Goal: Task Accomplishment & Management: Manage account settings

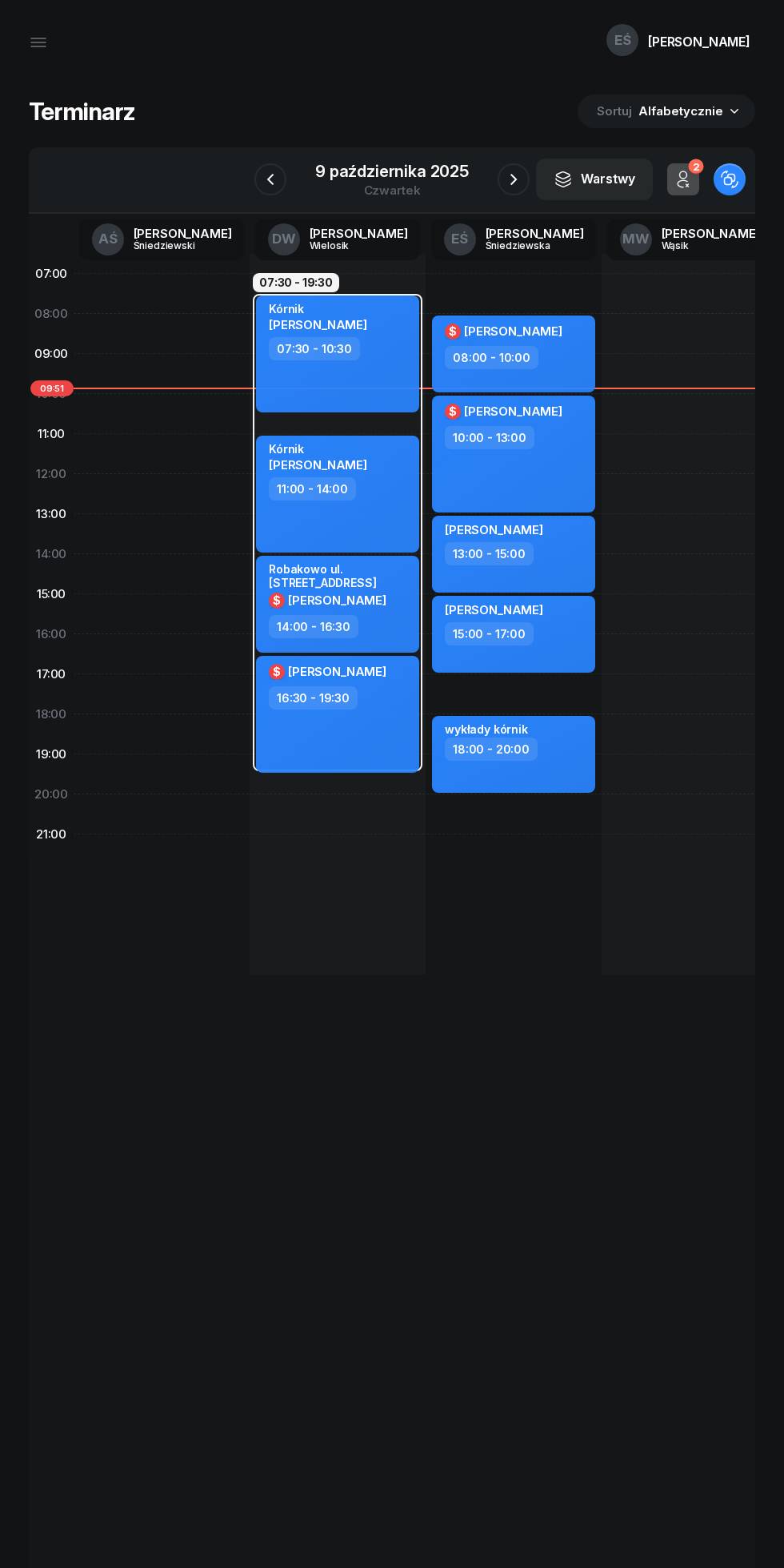
click at [571, 344] on div "$ [PERSON_NAME]" at bounding box center [515, 334] width 141 height 24
select select "08"
select select "10"
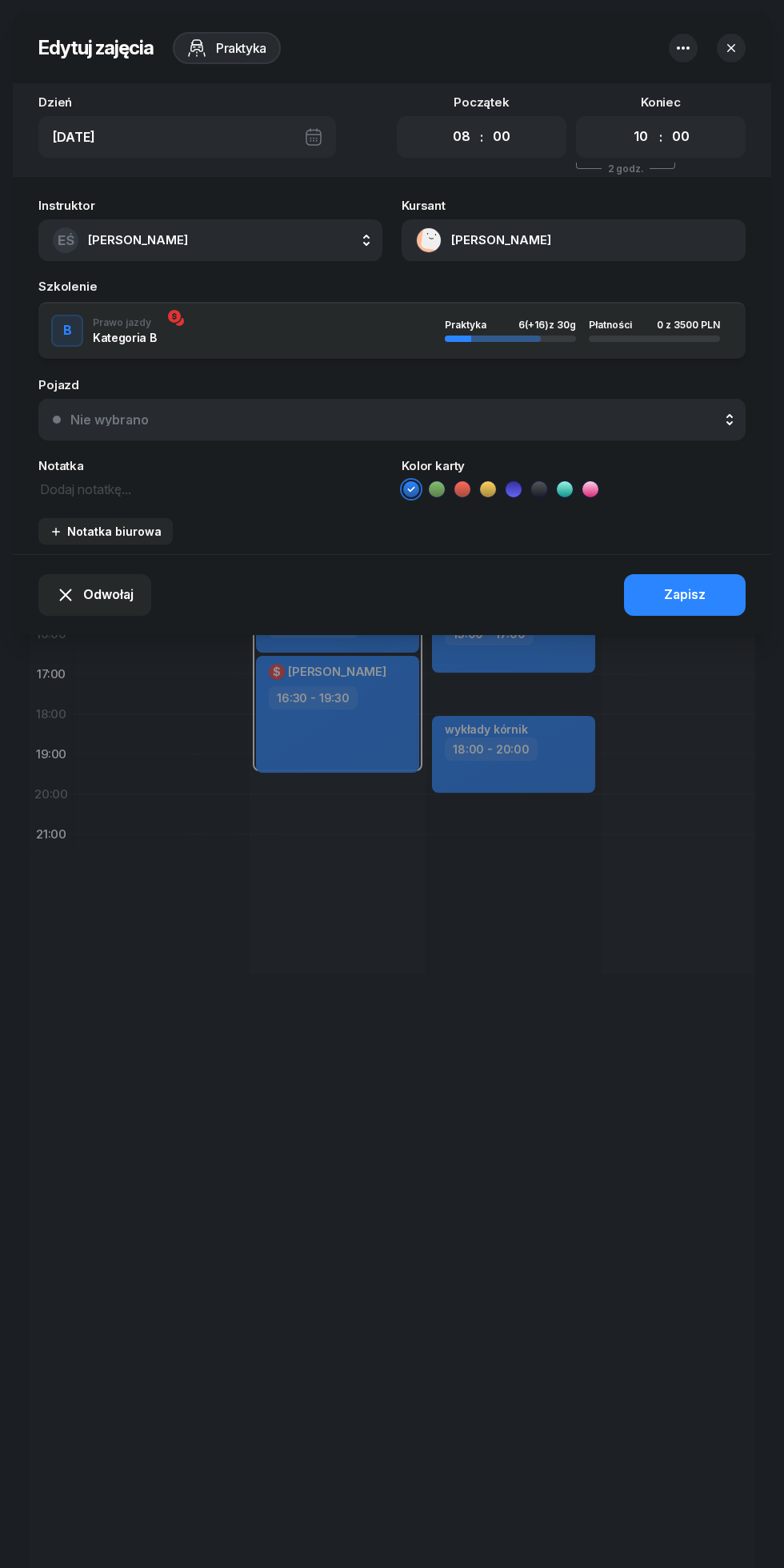
click at [475, 242] on button "[PERSON_NAME]" at bounding box center [573, 240] width 344 height 42
click at [571, 289] on div "Otwórz profil" at bounding box center [577, 296] width 78 height 21
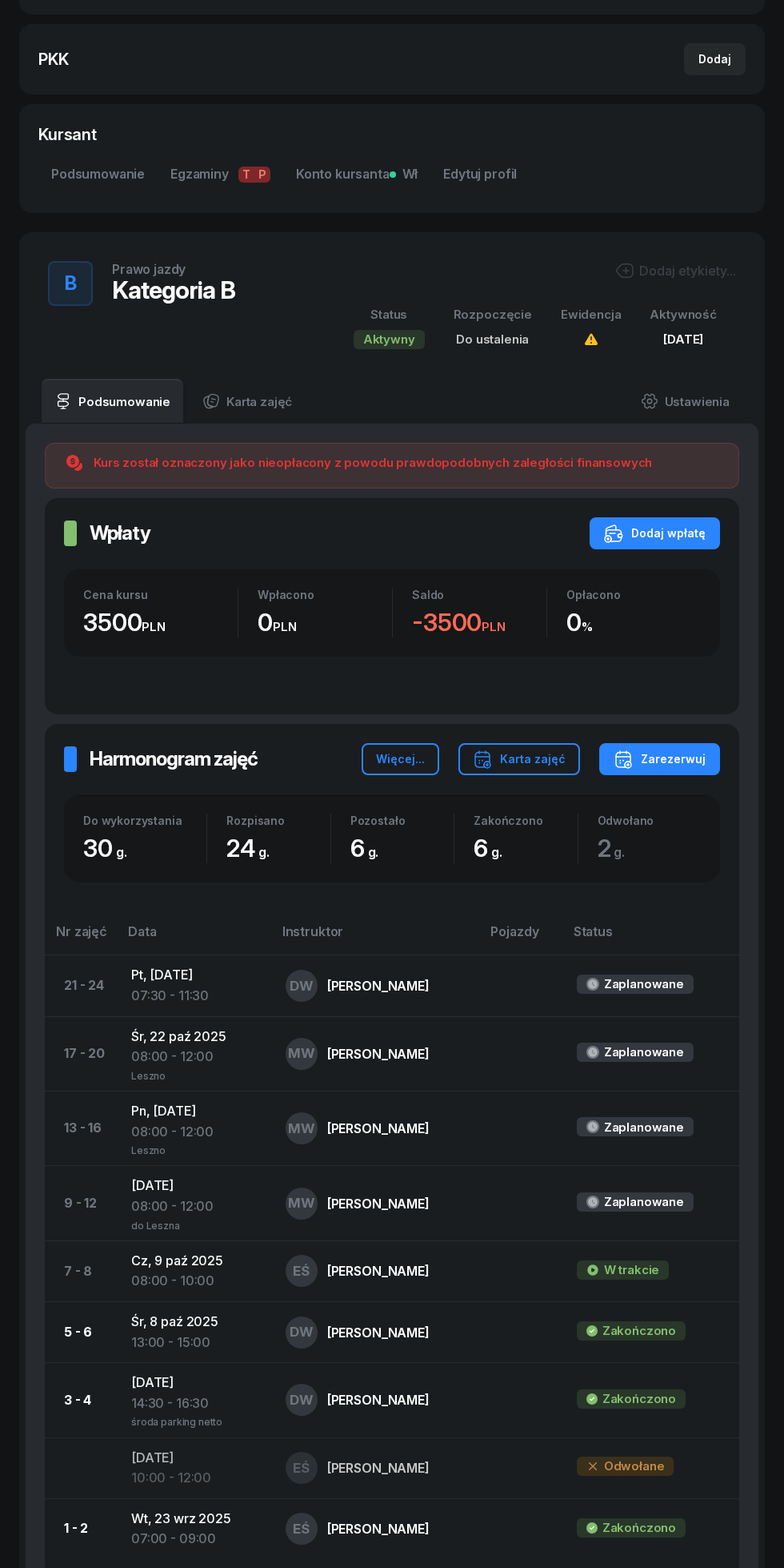
scroll to position [364, 0]
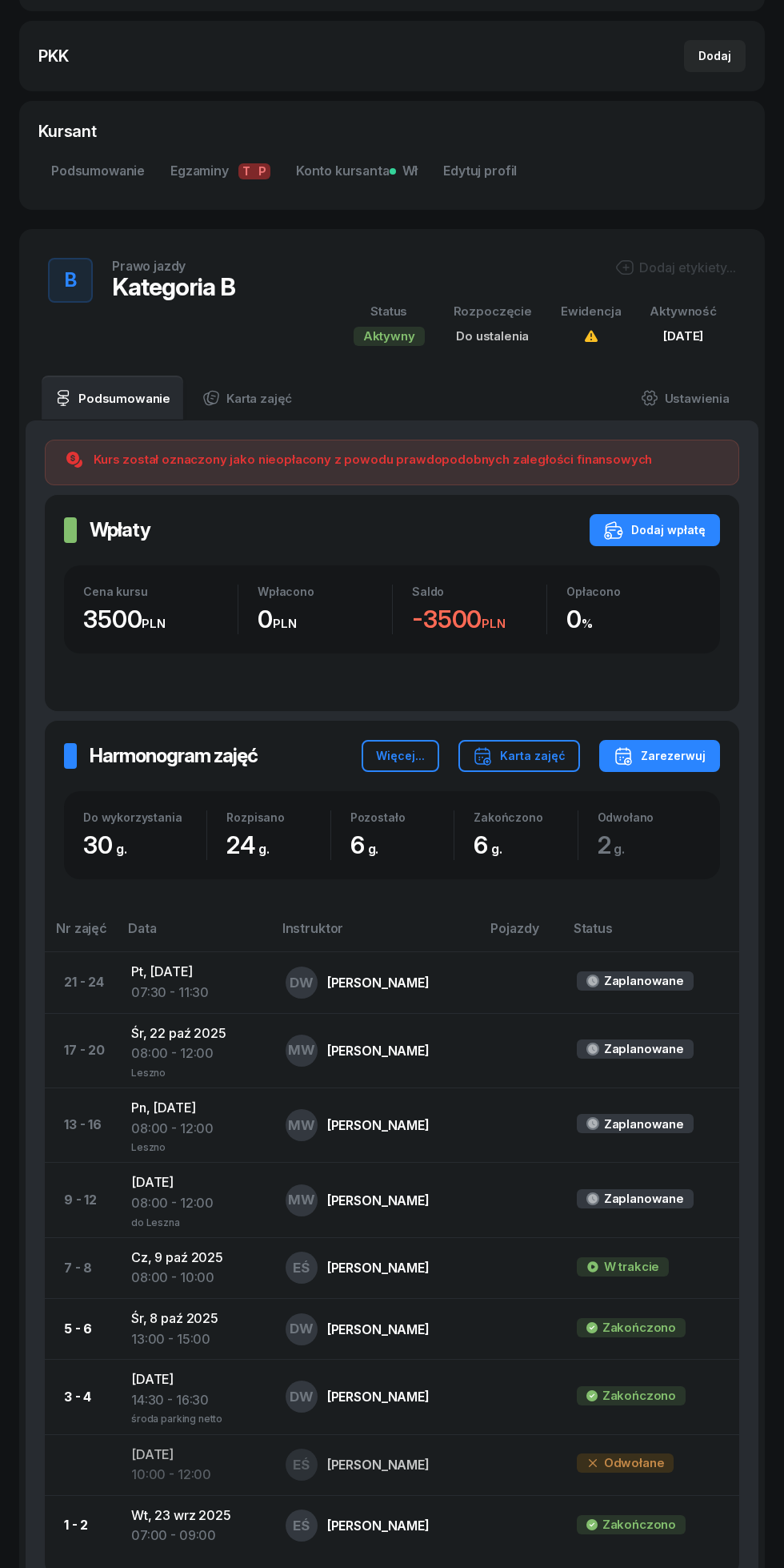
click at [670, 522] on div "Dodaj wpłatę" at bounding box center [655, 530] width 102 height 19
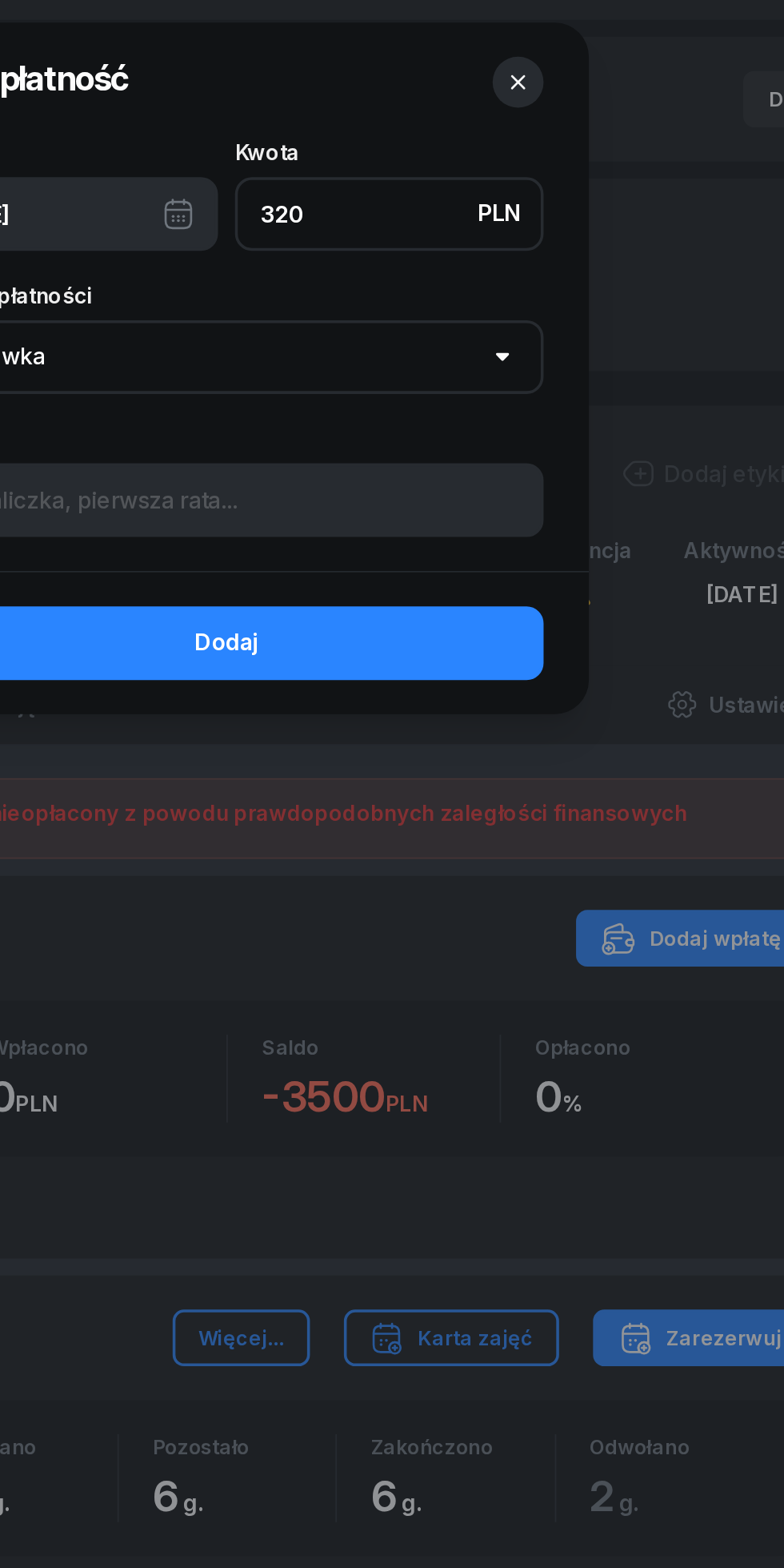
type input "3200"
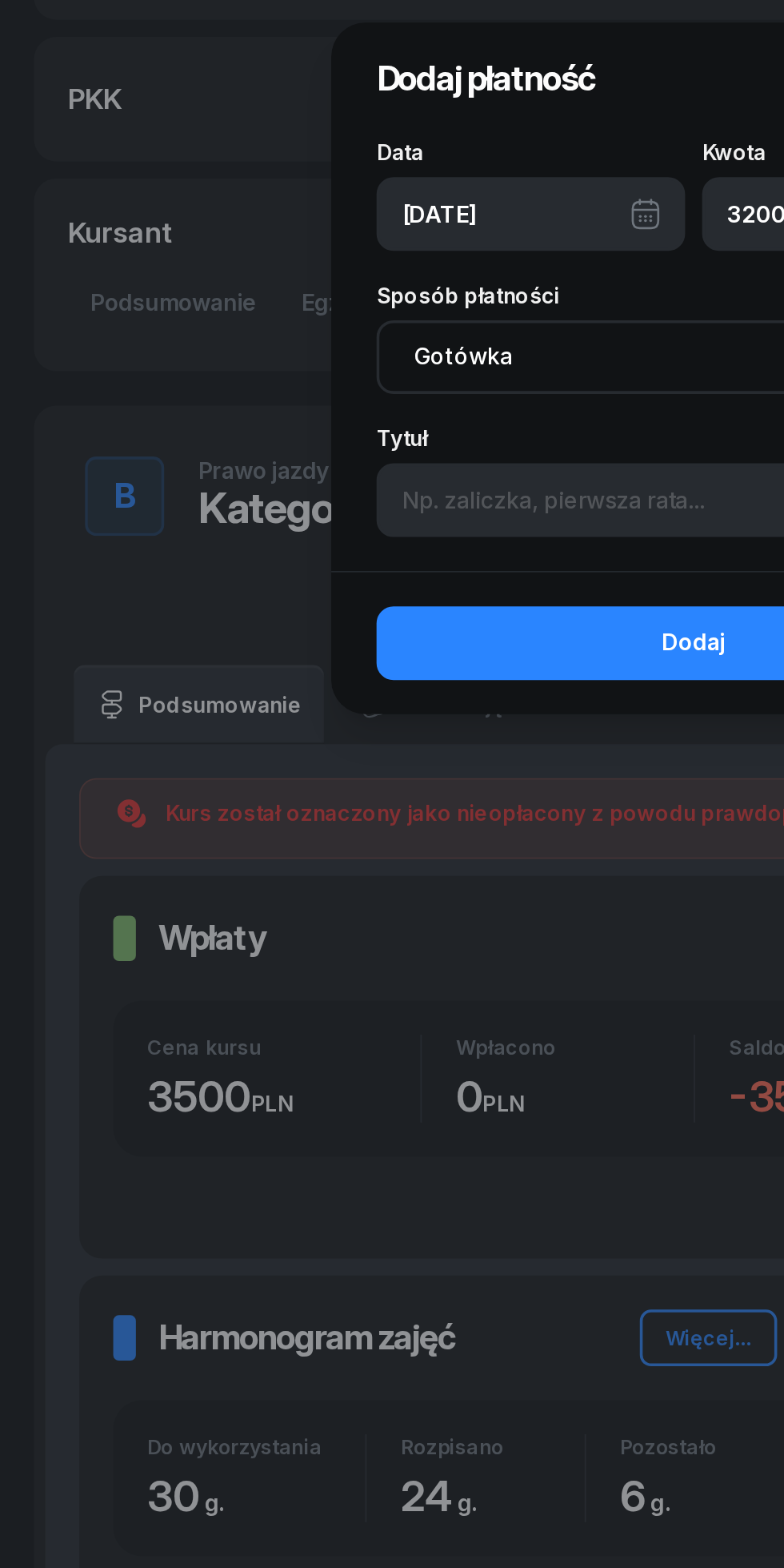
click at [302, 357] on button "Dodaj" at bounding box center [392, 364] width 358 height 42
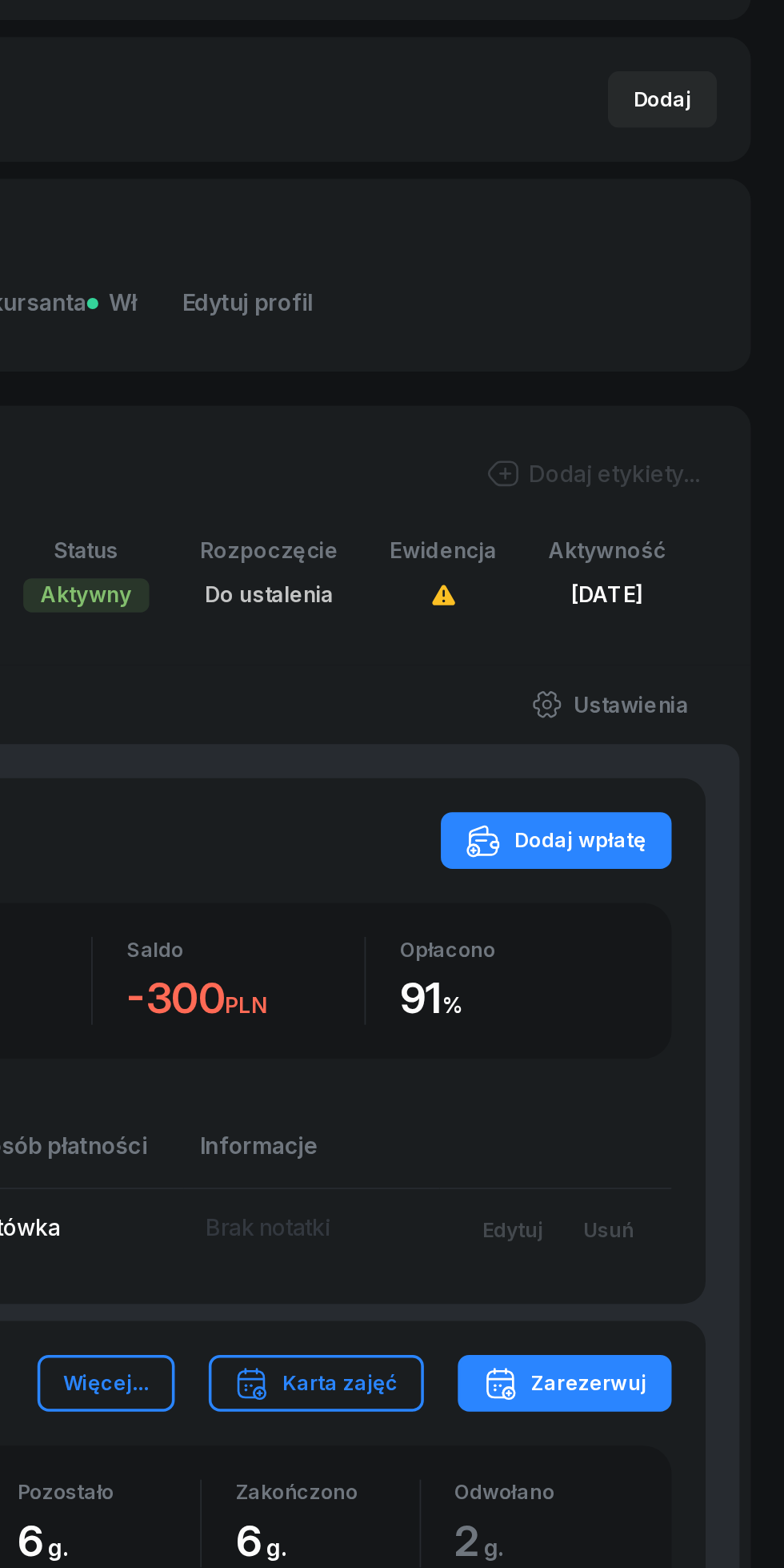
click at [625, 691] on div "Edytuj" at bounding box center [631, 694] width 34 height 14
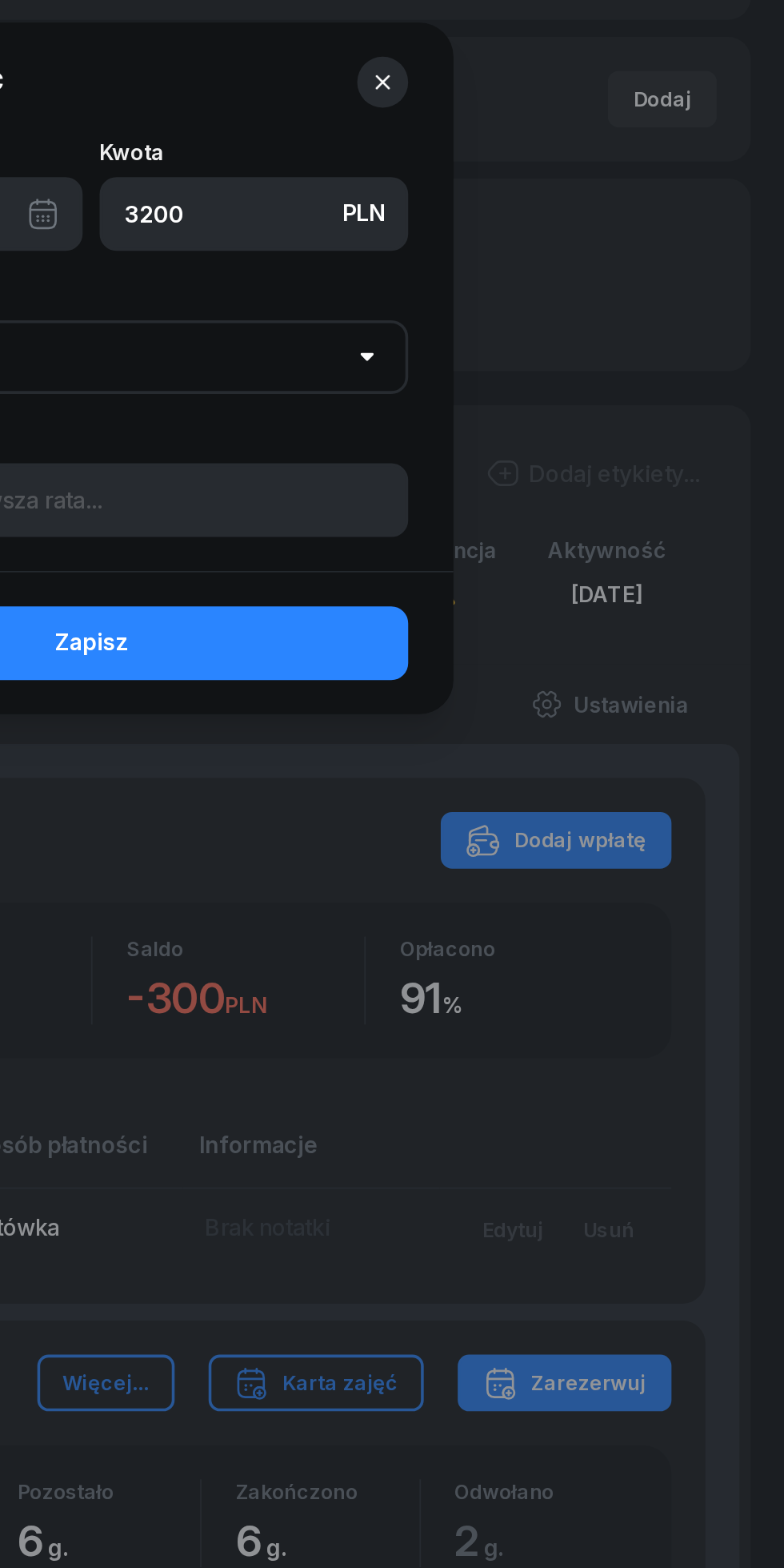
click at [555, 46] on icon "button" at bounding box center [558, 47] width 16 height 16
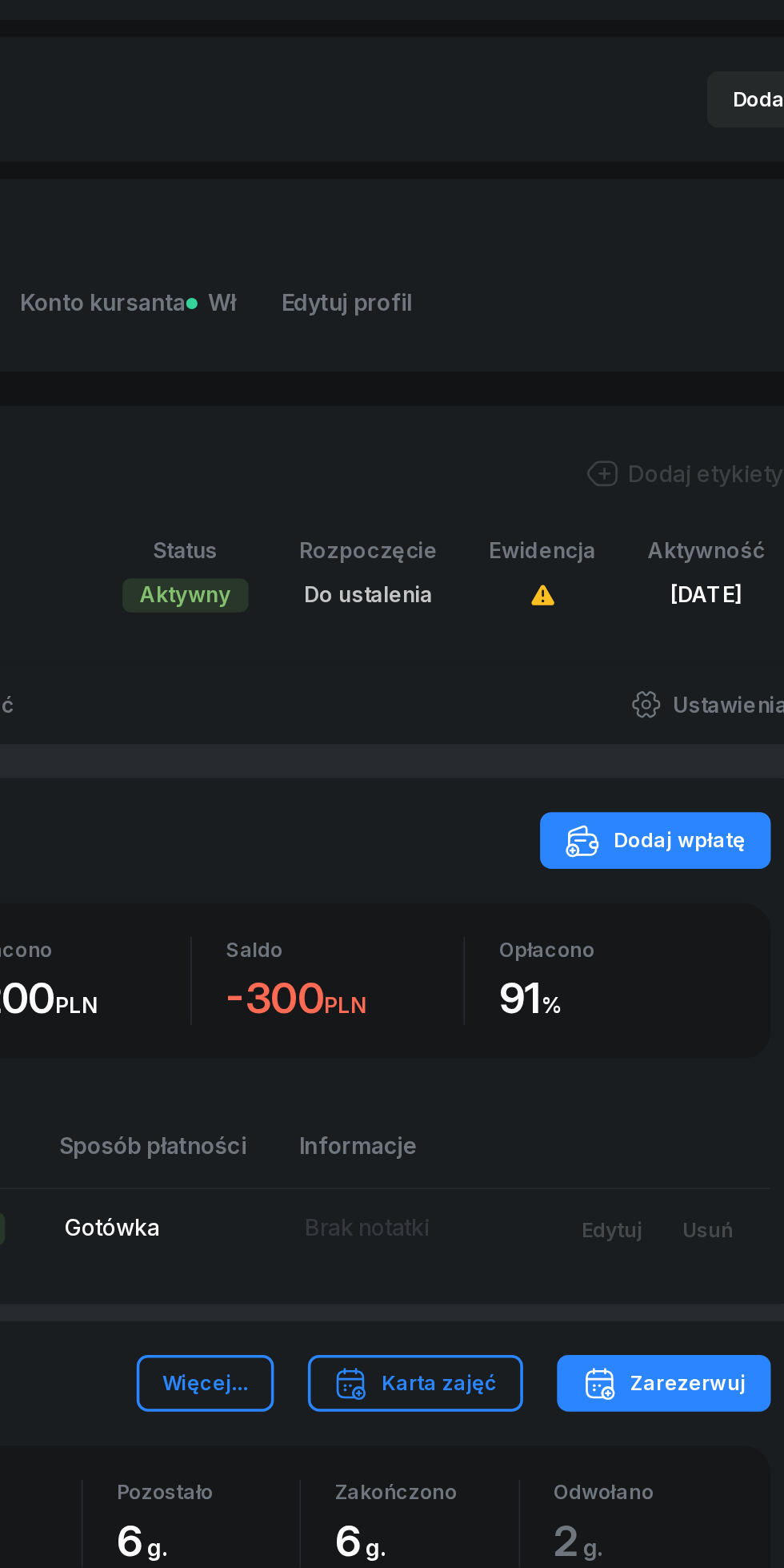
click at [479, 168] on span "Edytuj profil" at bounding box center [480, 171] width 74 height 21
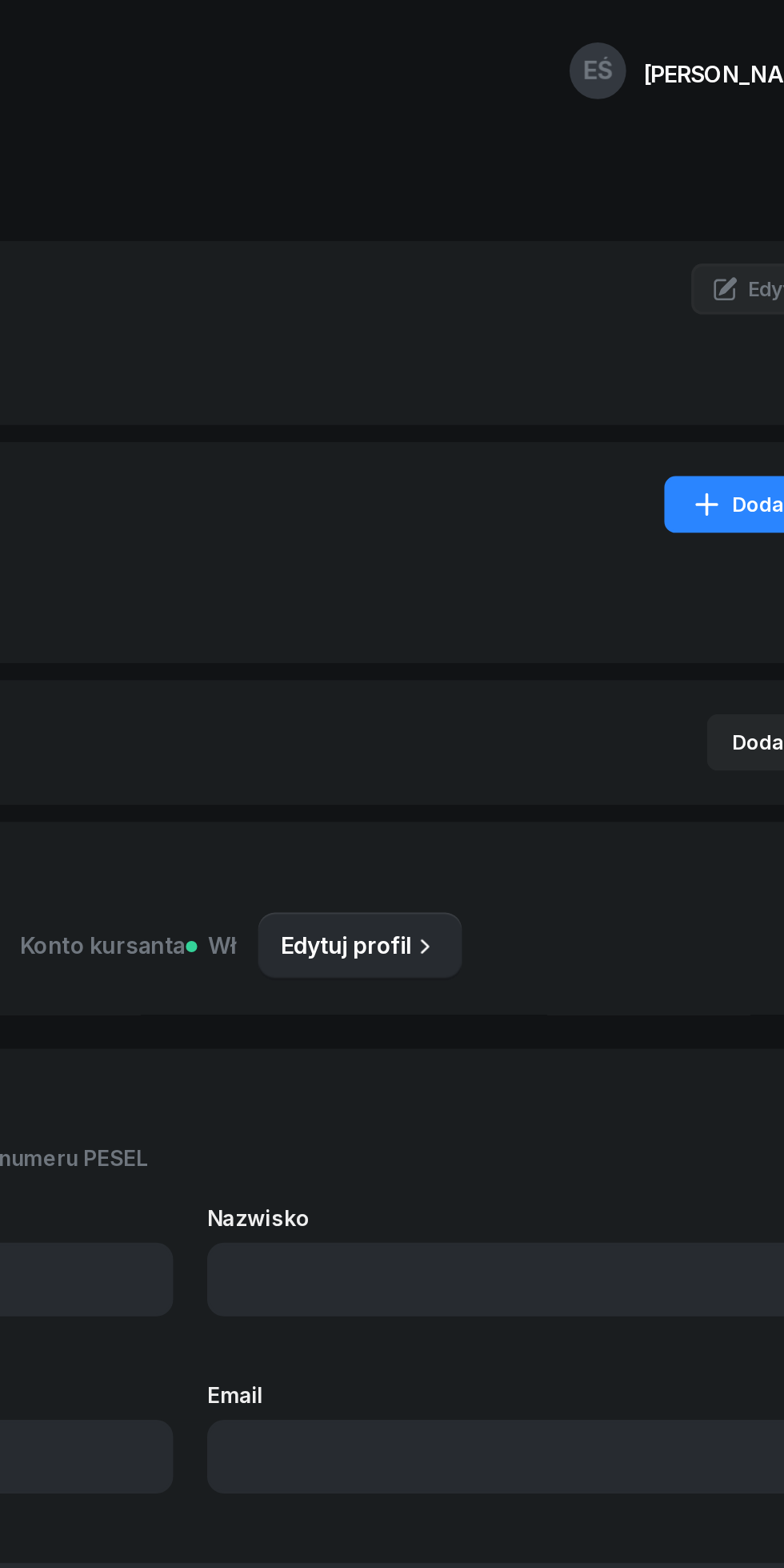
type input "[PERSON_NAME]"
type input "725563329"
type input "07300306500"
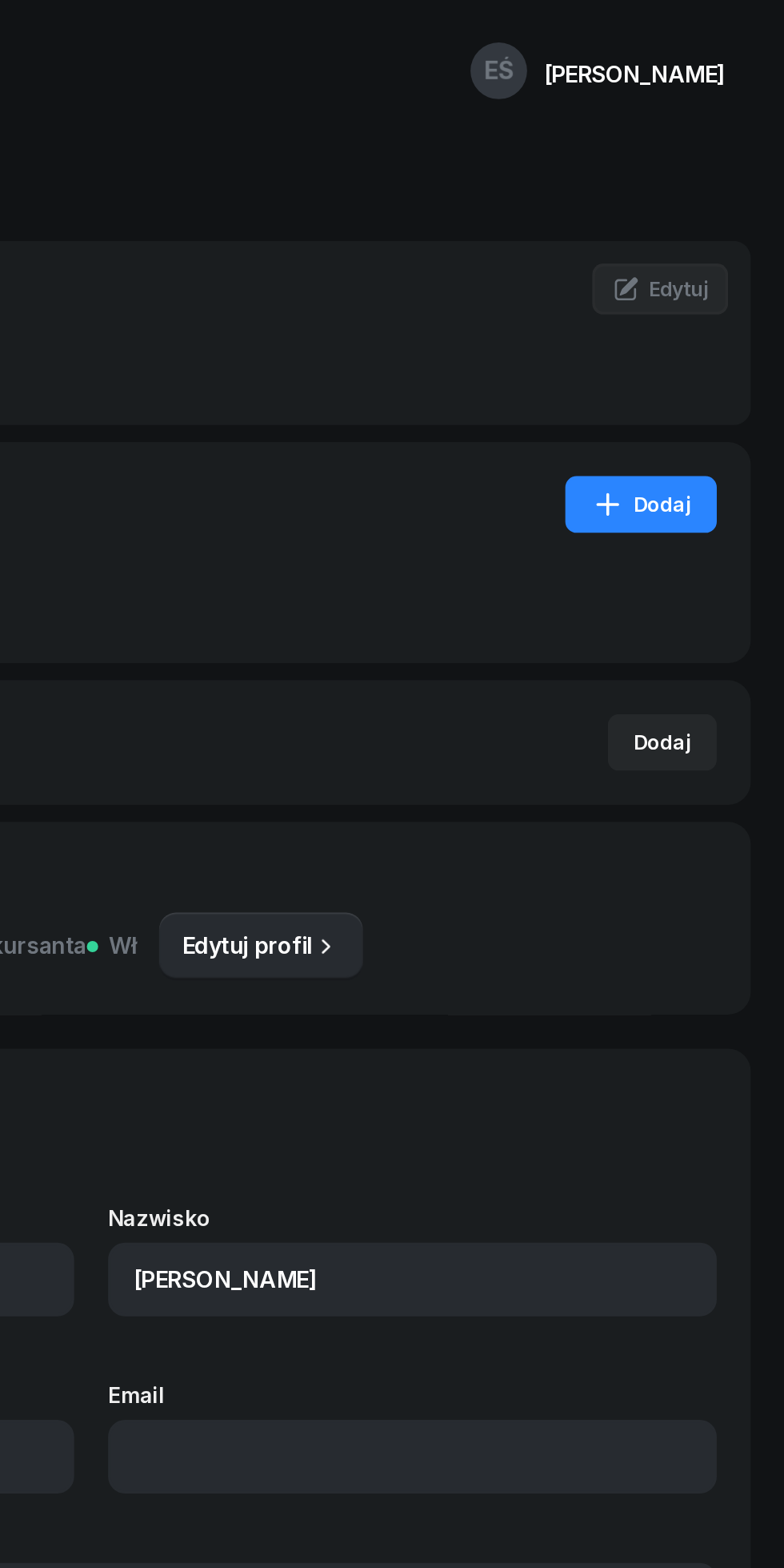
click at [720, 164] on span "Edytuj" at bounding box center [724, 162] width 33 height 14
click at [709, 167] on span "Edytuj" at bounding box center [724, 162] width 33 height 14
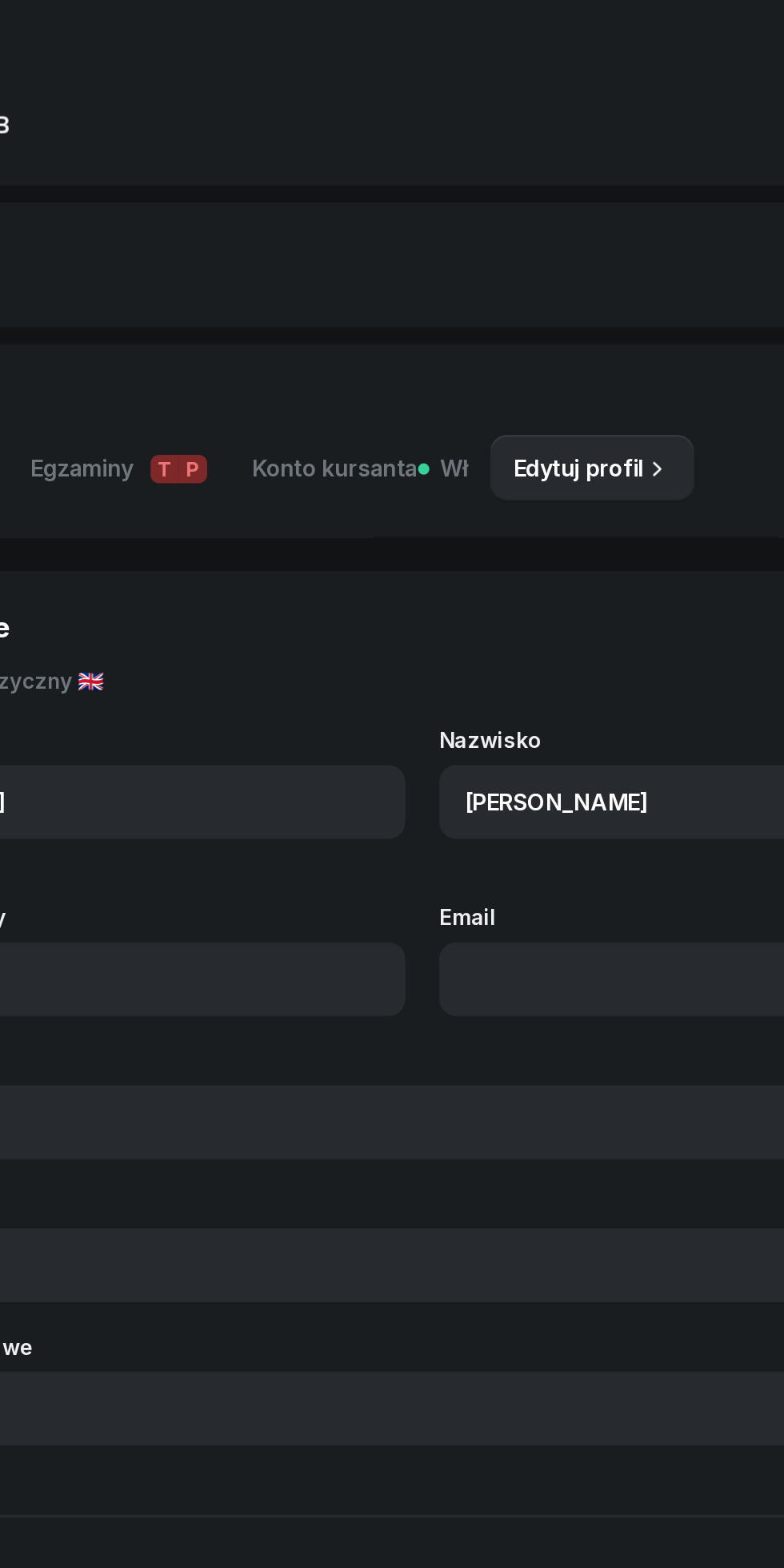
click at [482, 527] on span "Edytuj profil" at bounding box center [480, 534] width 74 height 21
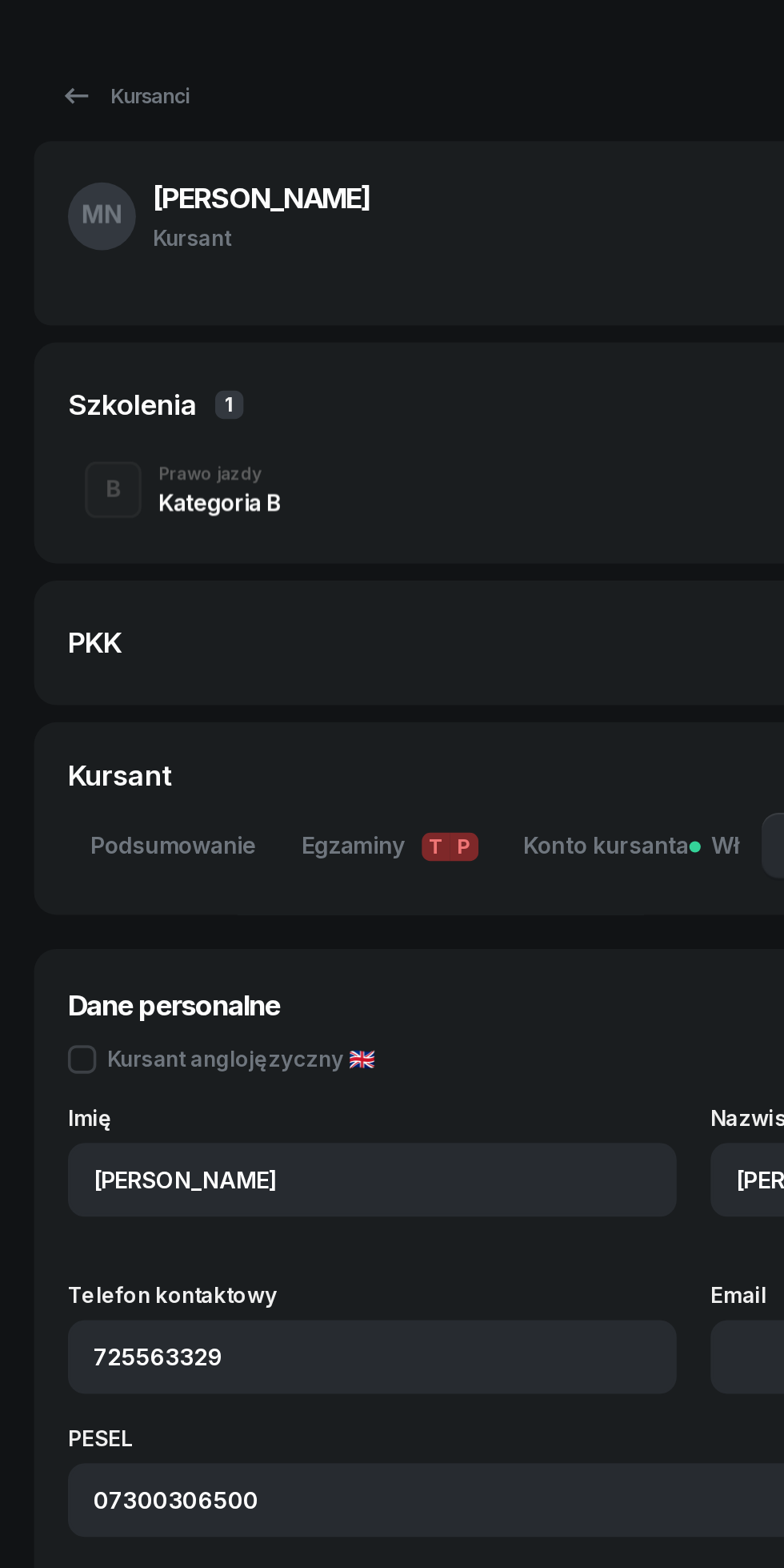
click at [30, 105] on link "Kursanci" at bounding box center [70, 110] width 103 height 32
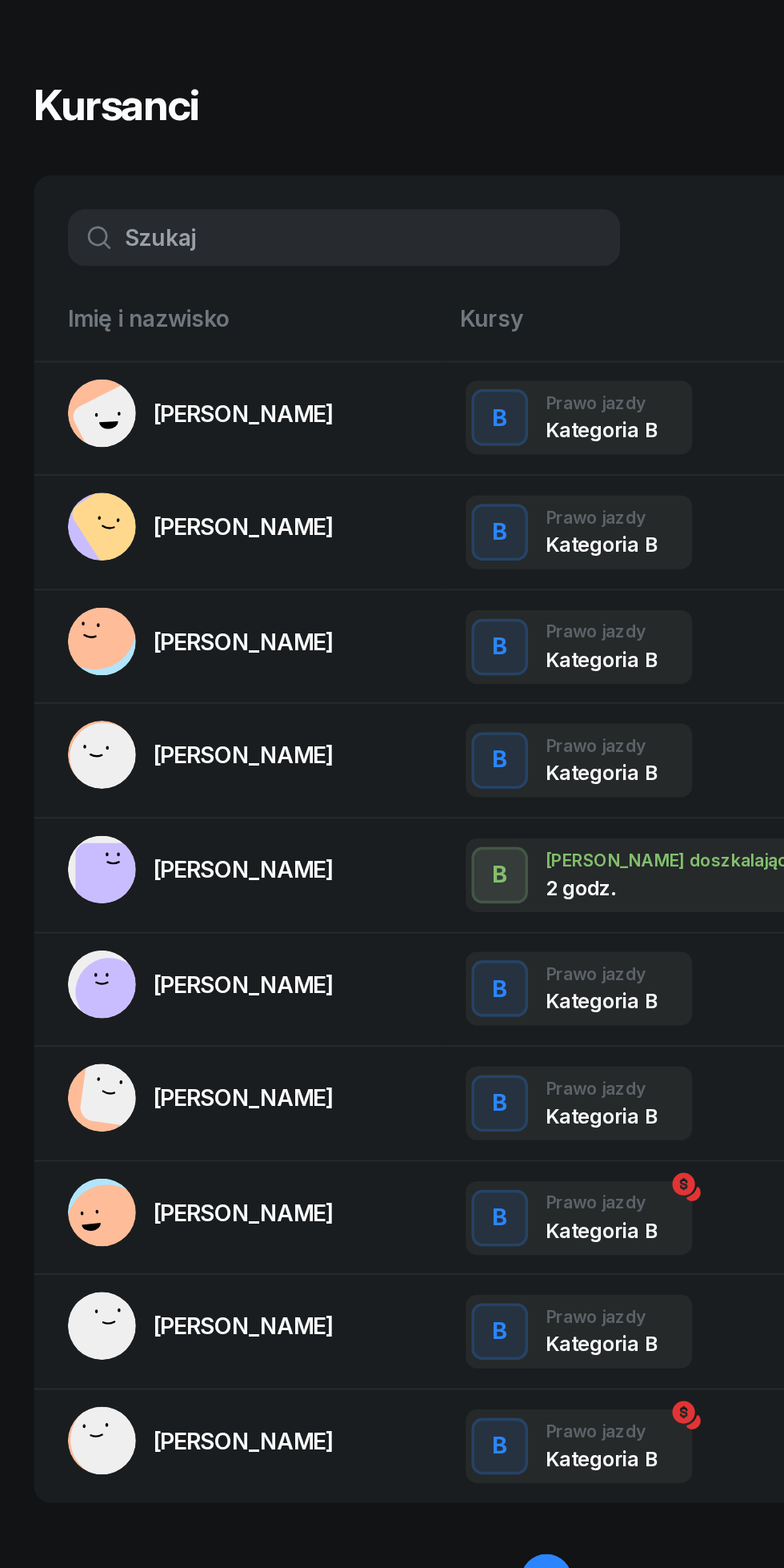
click at [106, 183] on input "text" at bounding box center [195, 190] width 312 height 32
type input "[PERSON_NAME]"
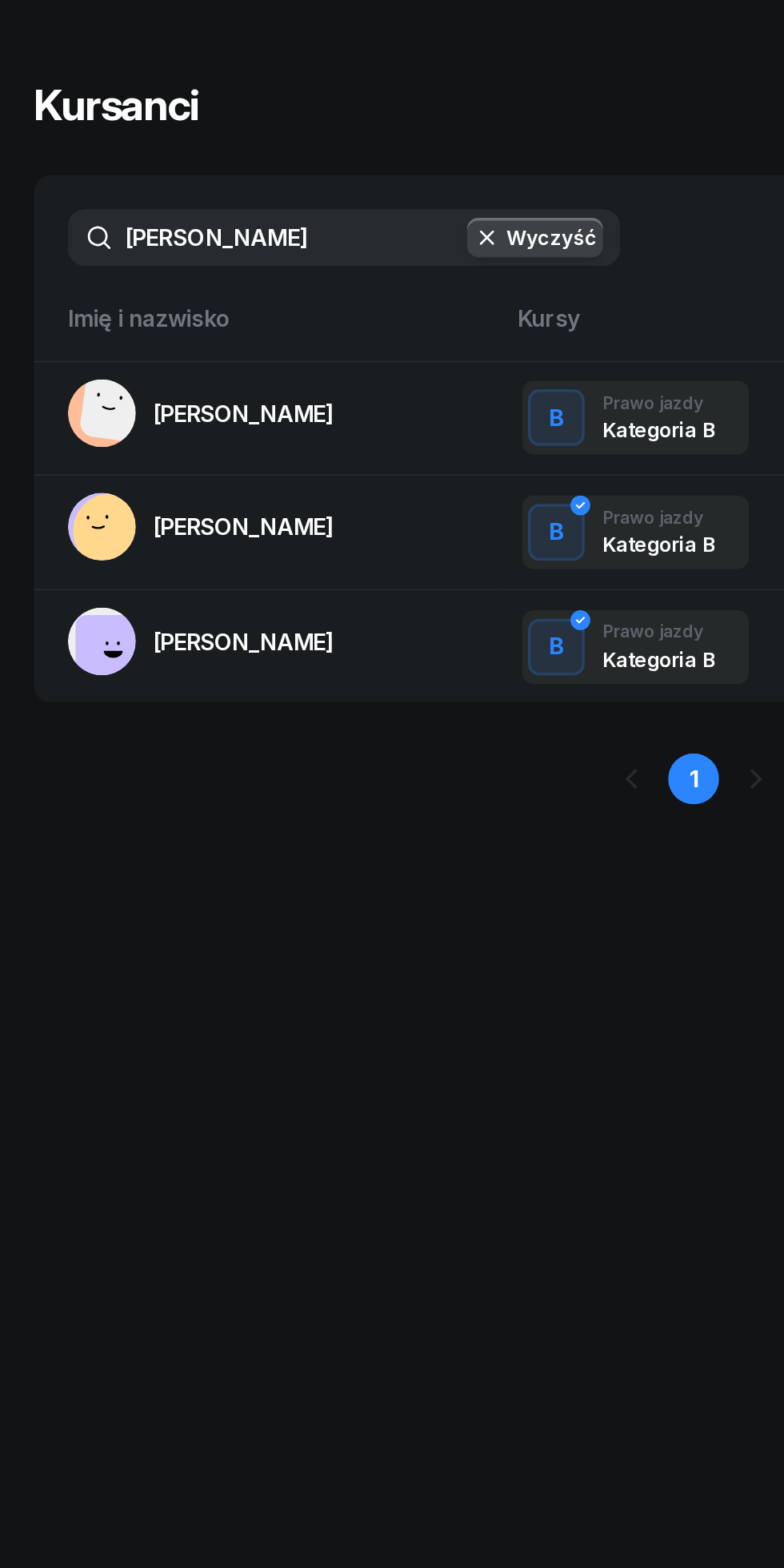
click at [127, 287] on span "[PERSON_NAME]" at bounding box center [138, 290] width 103 height 16
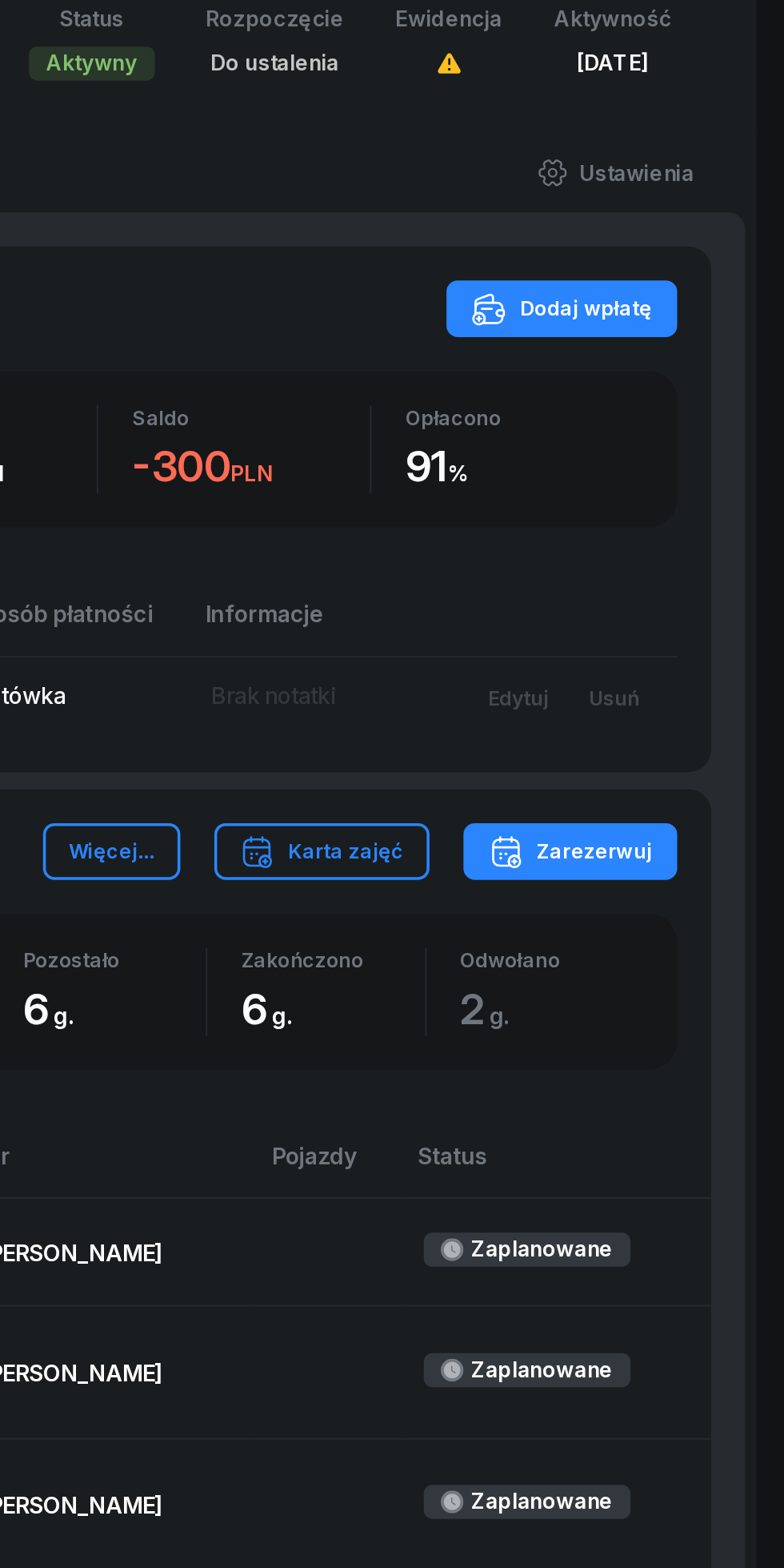
scroll to position [208, 0]
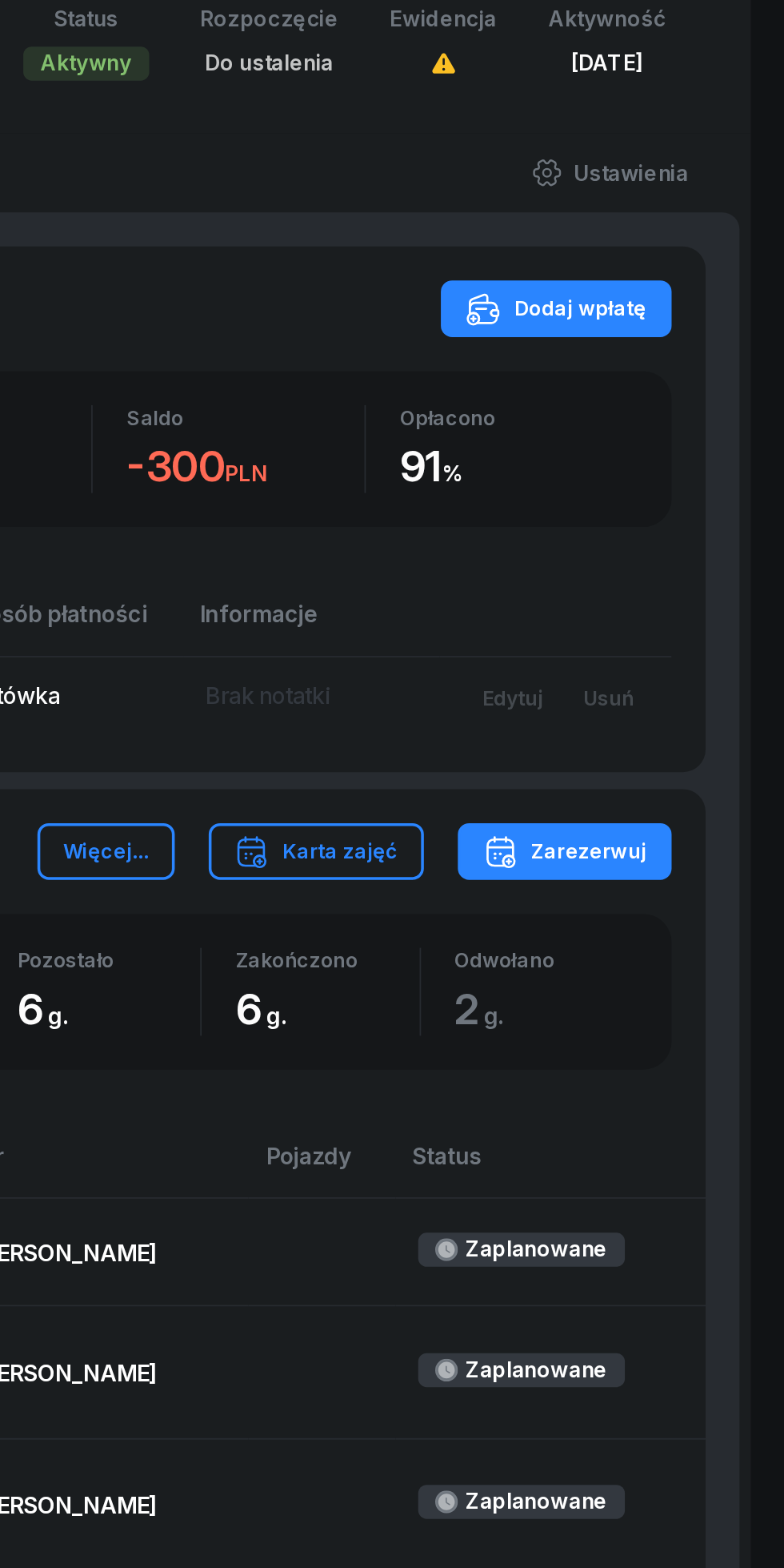
click at [633, 848] on div "Edytuj" at bounding box center [631, 850] width 34 height 14
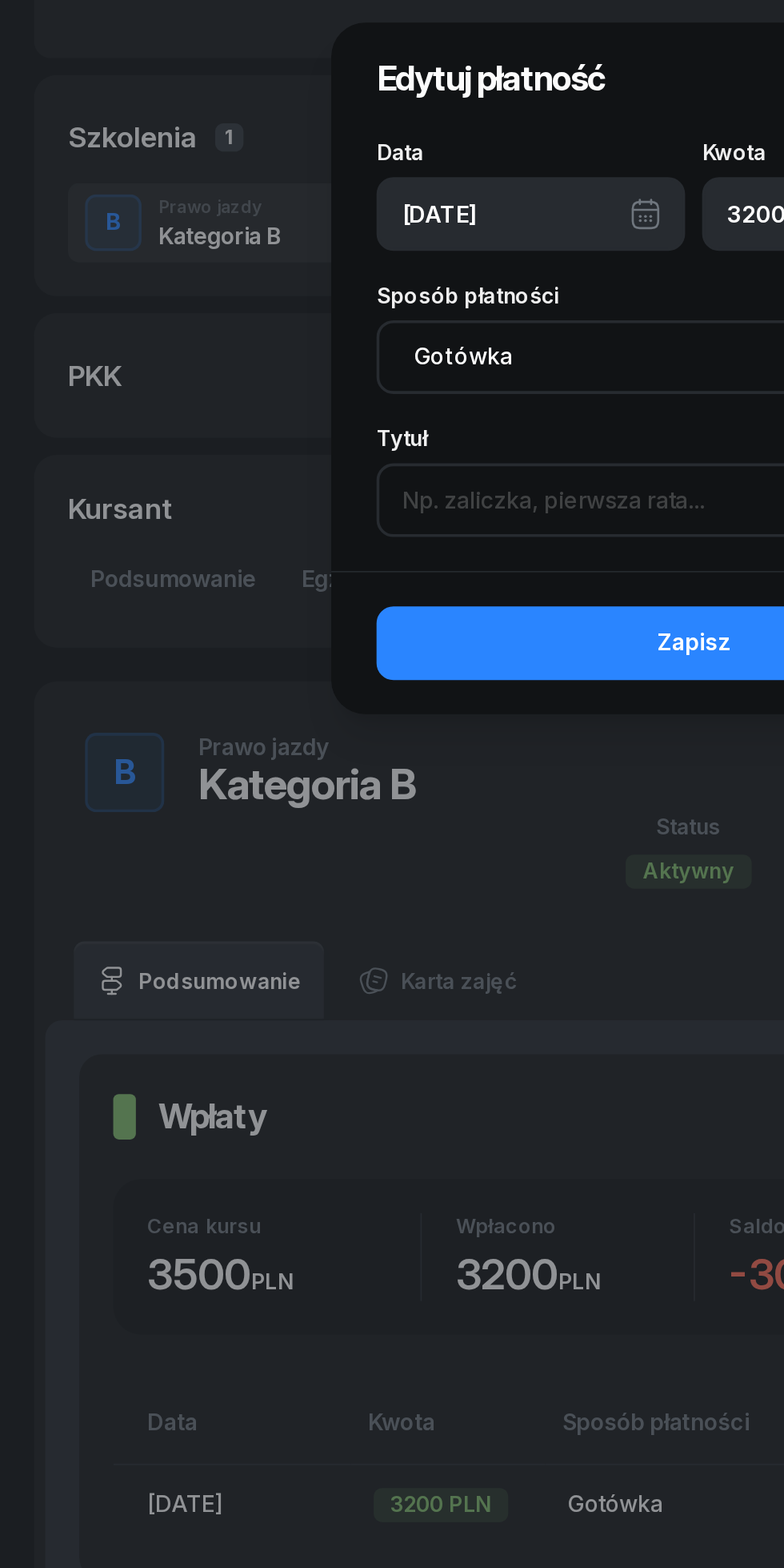
click at [252, 281] on input at bounding box center [392, 283] width 358 height 42
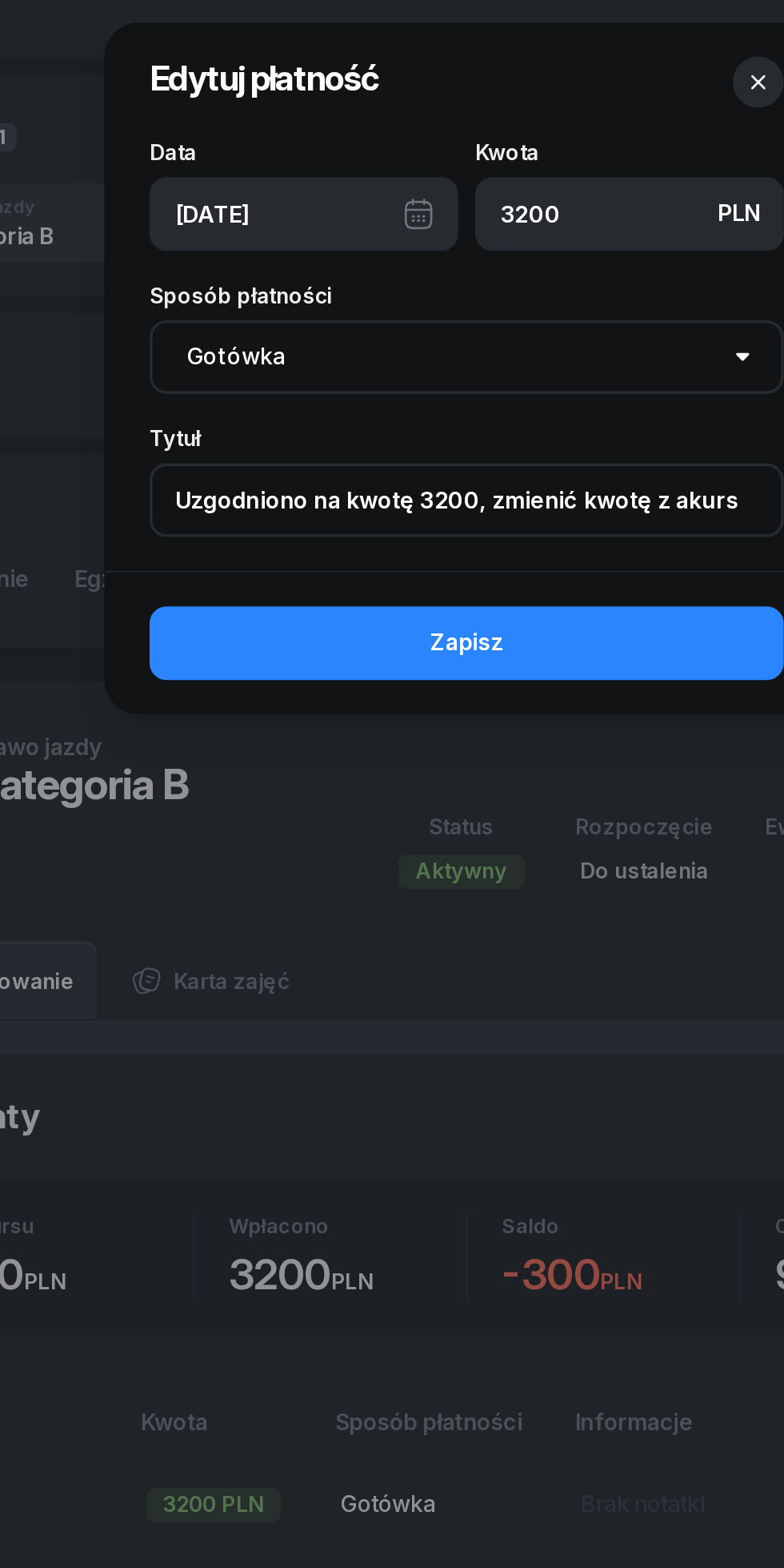
click at [514, 284] on input "Uzgodniono na kwotę 3200, zmienić kwotę z akurs" at bounding box center [392, 283] width 358 height 42
type input "Uzgodniono na kwotę 3200, zmienić kwotę za kurs"
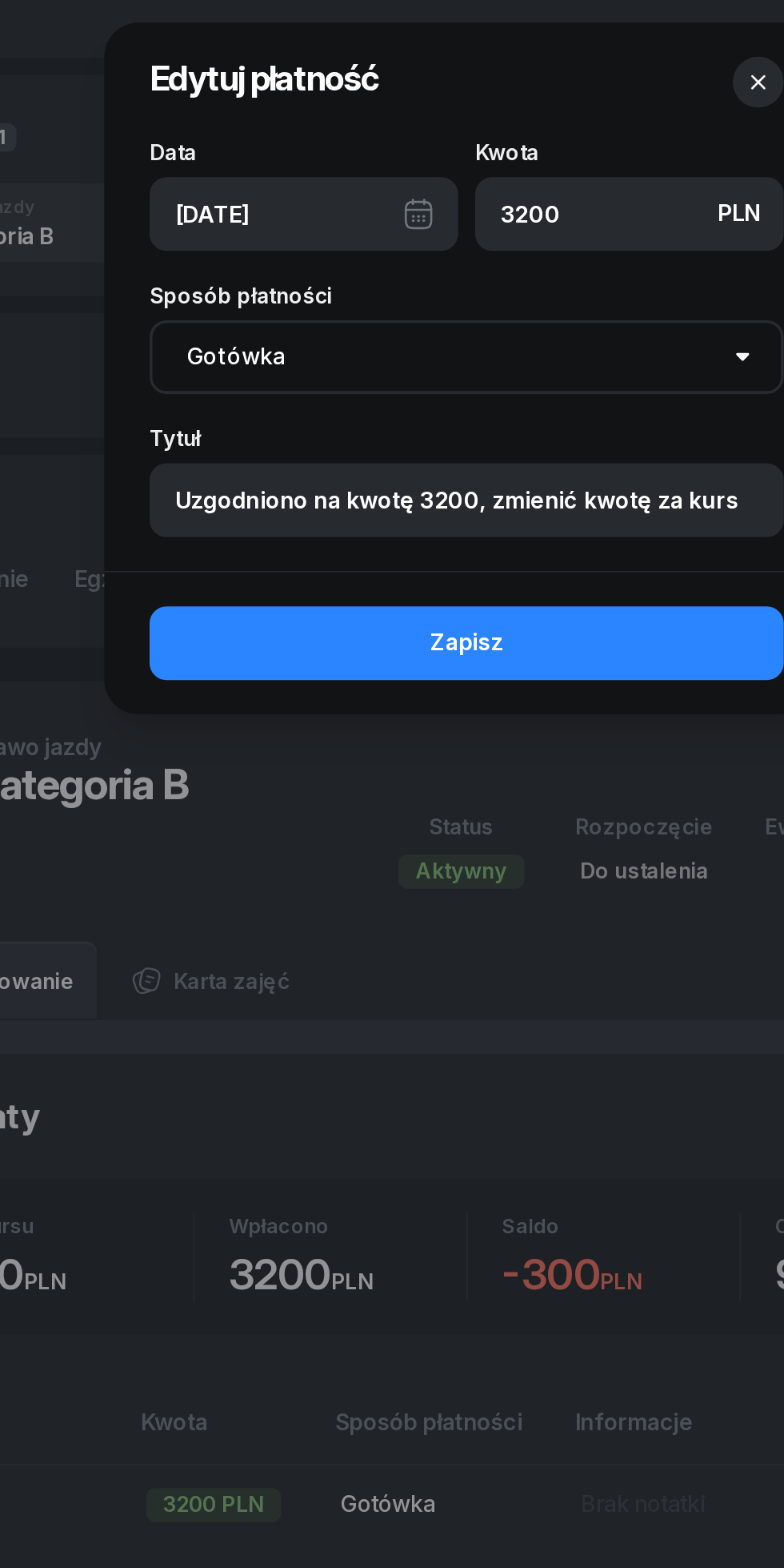
click at [387, 345] on button "Zapisz" at bounding box center [392, 364] width 358 height 42
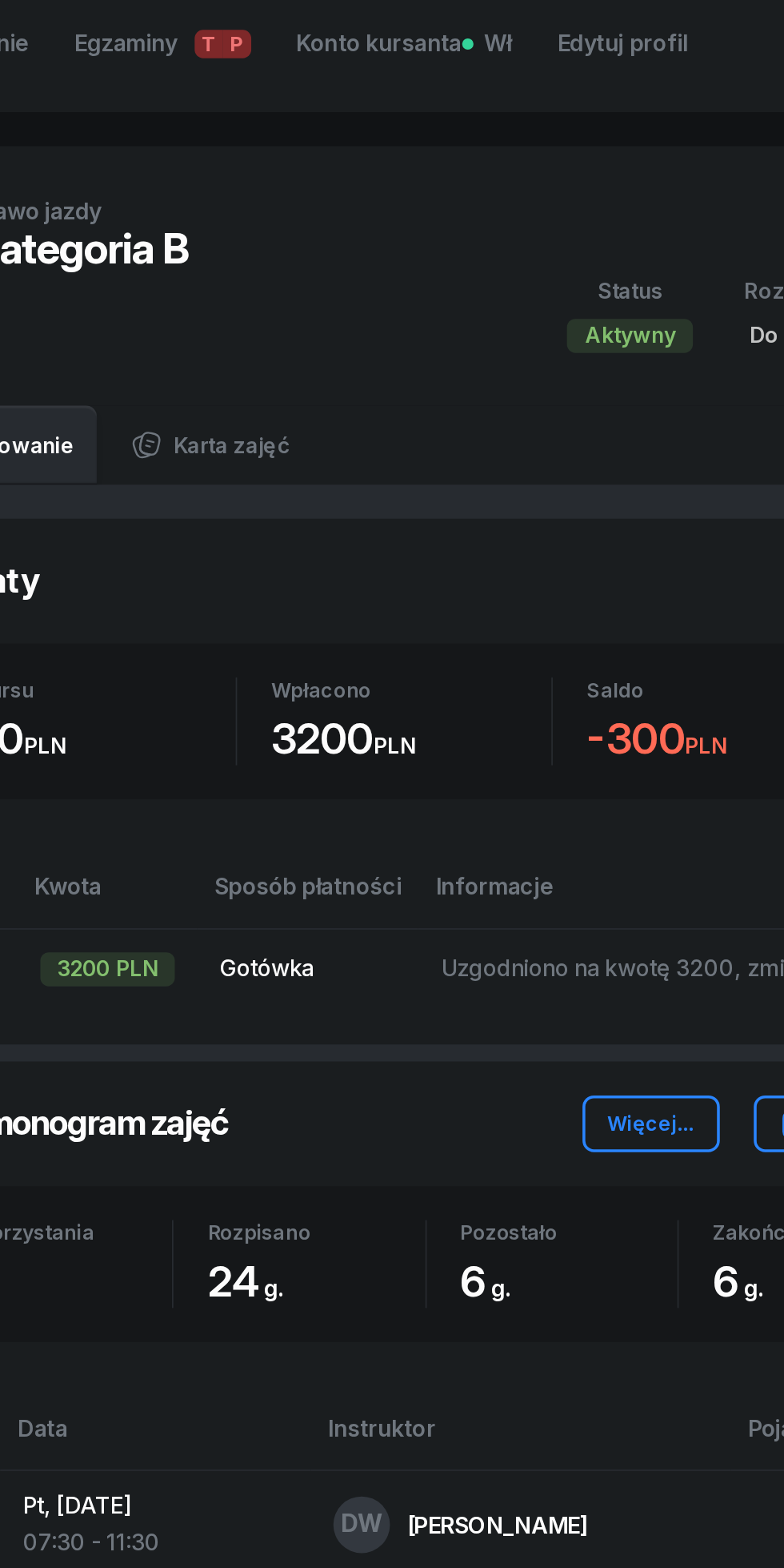
click at [451, 859] on td "Uzgodniono na kwotę 3200, zmienić kwotę za kurs" at bounding box center [530, 849] width 330 height 46
click at [441, 830] on td "Uzgodniono na kwotę 3200, zmienić kwotę za kurs" at bounding box center [530, 849] width 330 height 46
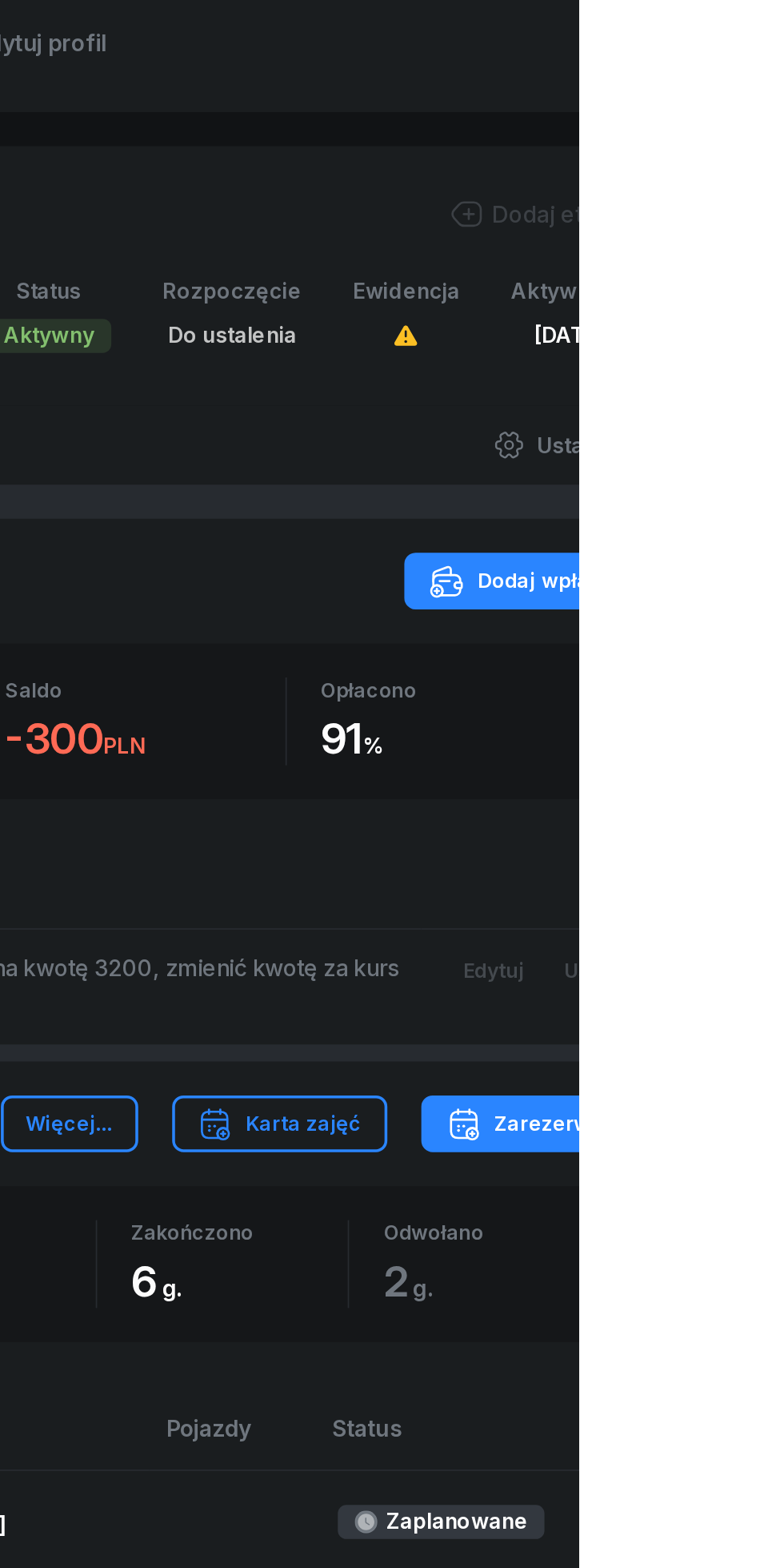
click at [765, 861] on button "Edytuj" at bounding box center [736, 850] width 57 height 26
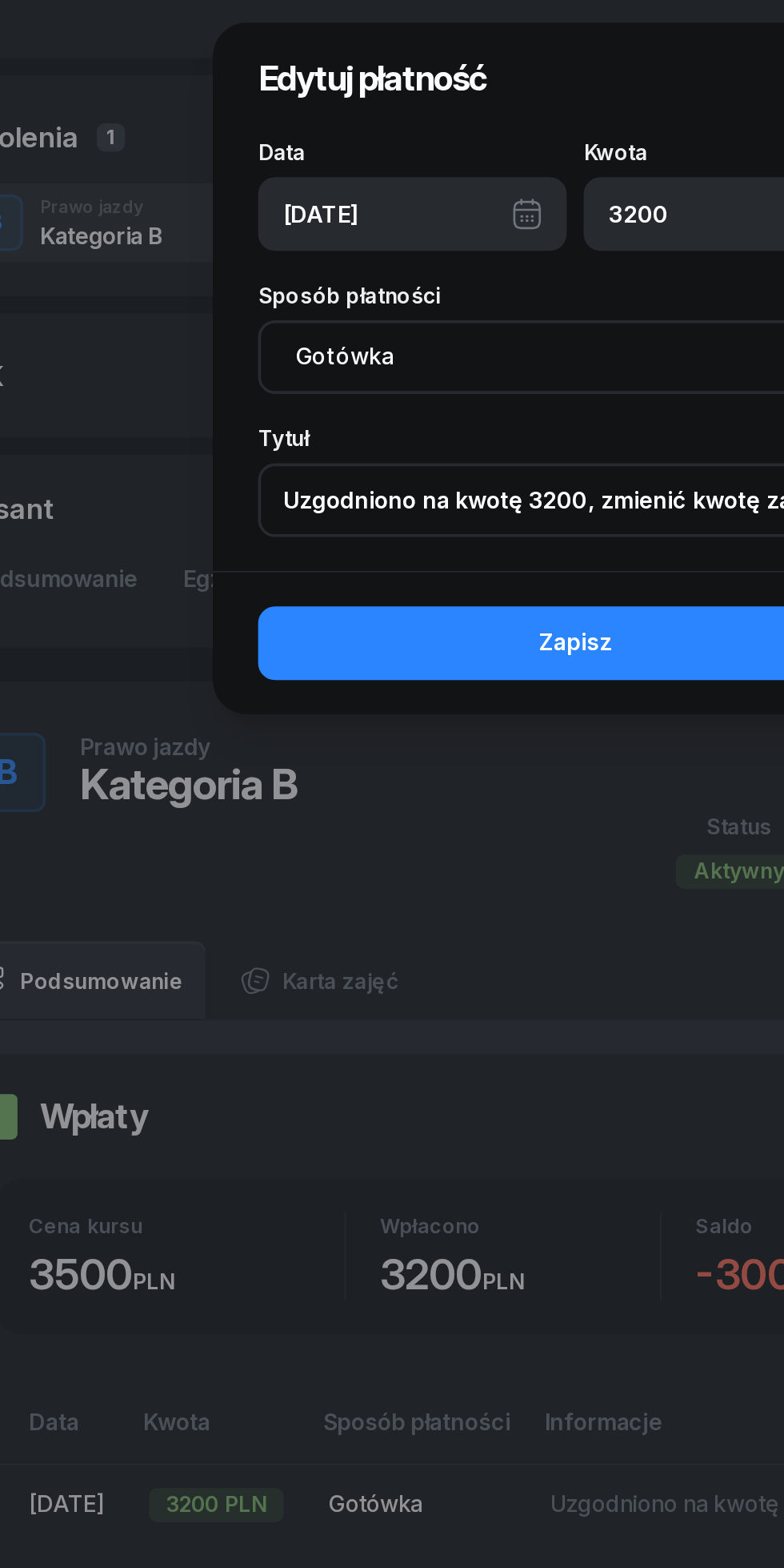
click at [265, 287] on input "Uzgodniono na kwotę 3200, zmienić kwotę za kurs" at bounding box center [392, 283] width 358 height 42
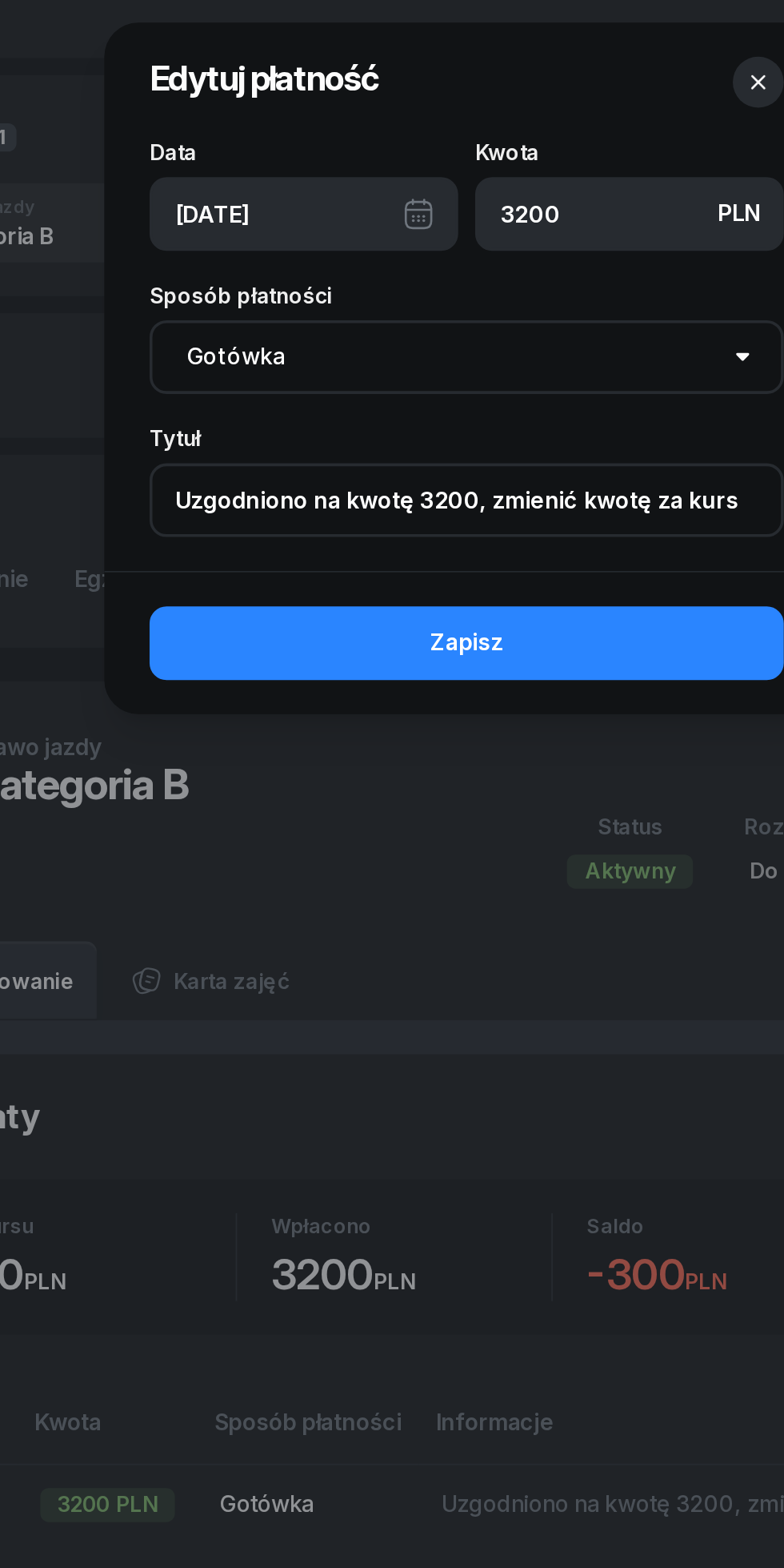
click at [541, 284] on input "Uzgodniono na kwotę 3200, zmienić kwotę za kurs" at bounding box center [392, 283] width 358 height 42
type input "Uzgodniono na kwotę 3200, zmienić kwotę za kurs wystawić kp"
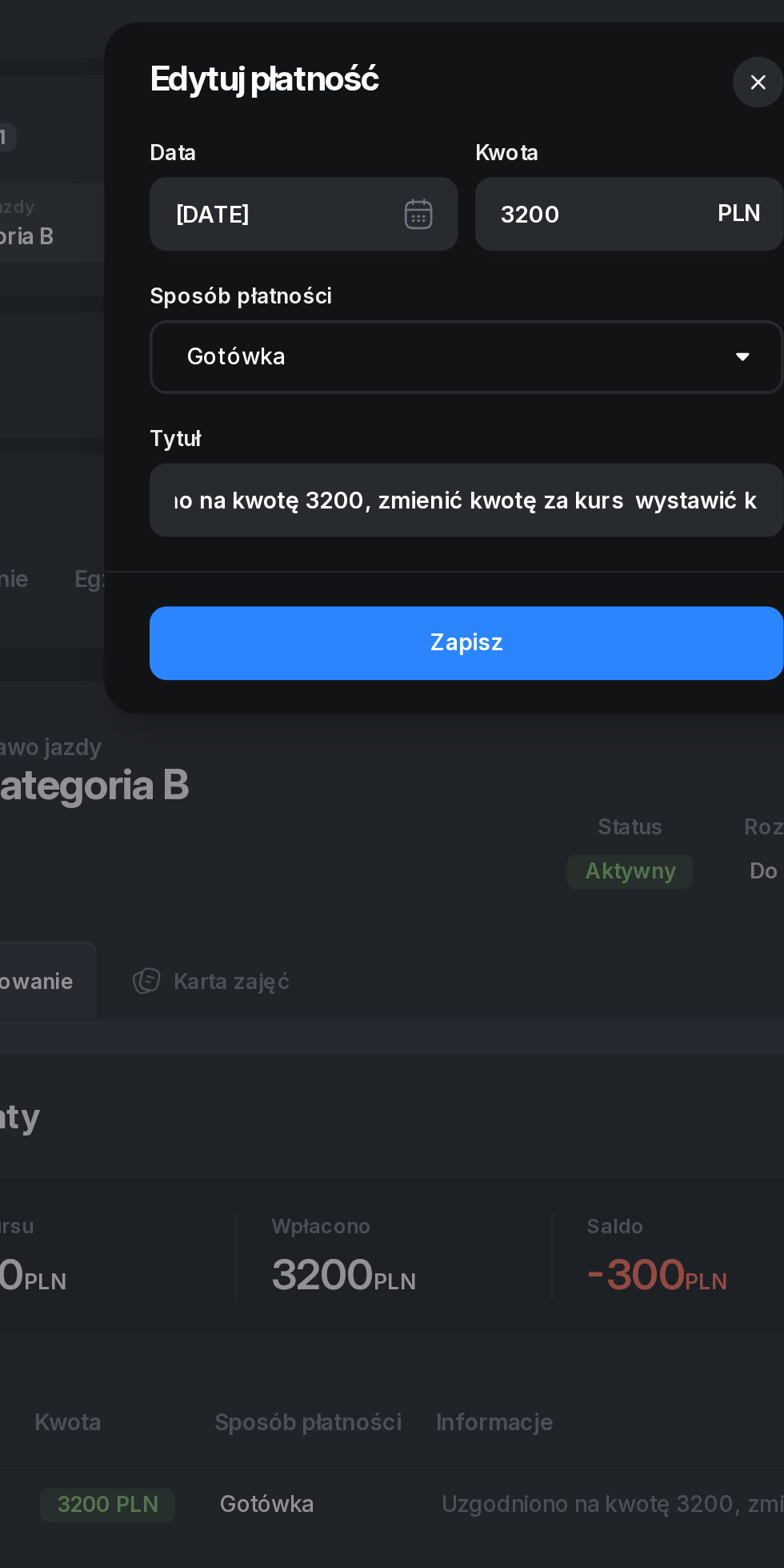
click at [346, 355] on button "Zapisz" at bounding box center [392, 364] width 358 height 42
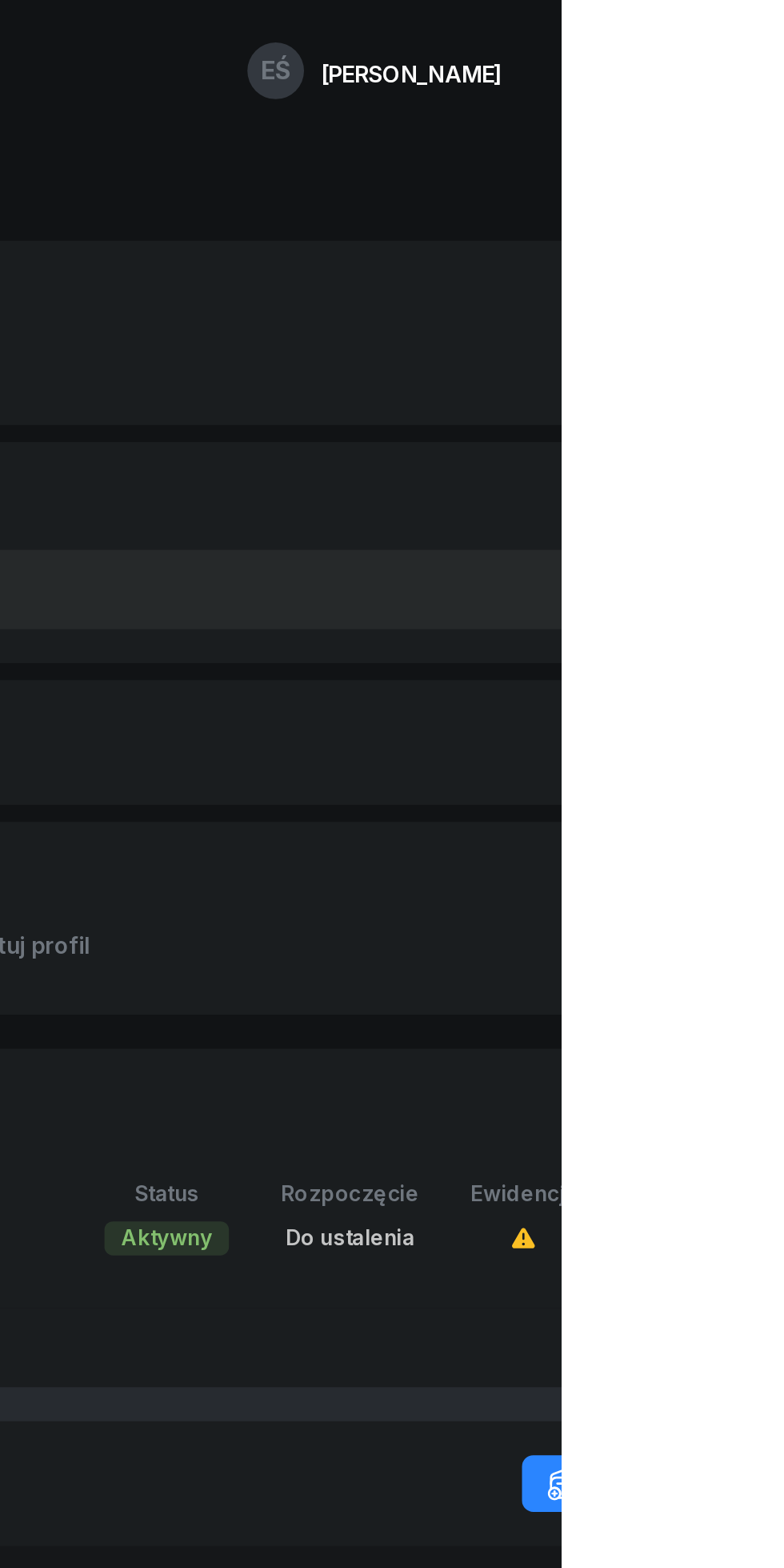
scroll to position [0, 0]
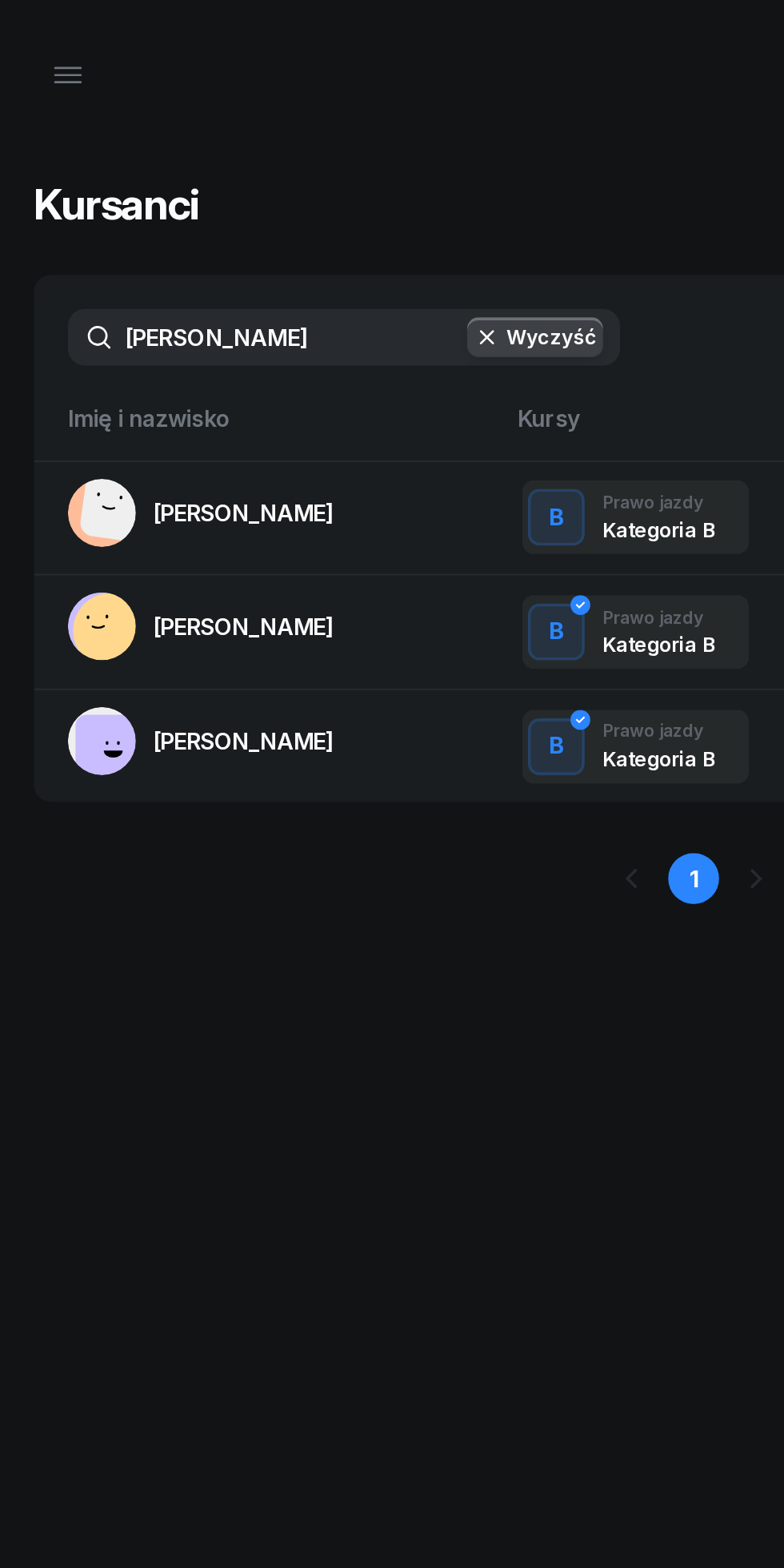
click at [42, 38] on icon "button" at bounding box center [38, 42] width 19 height 19
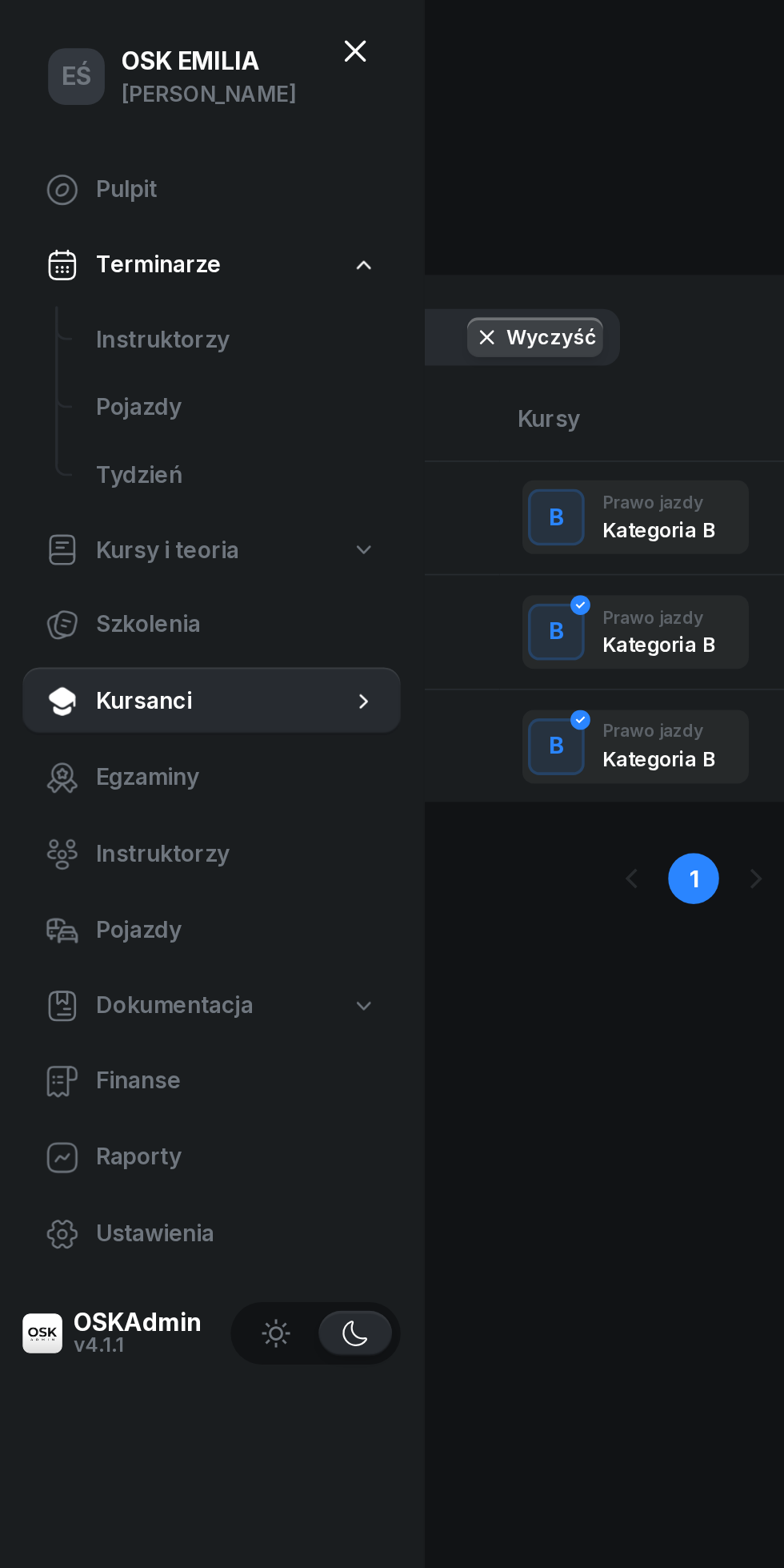
click at [90, 193] on span "Instruktorzy" at bounding box center [134, 191] width 160 height 21
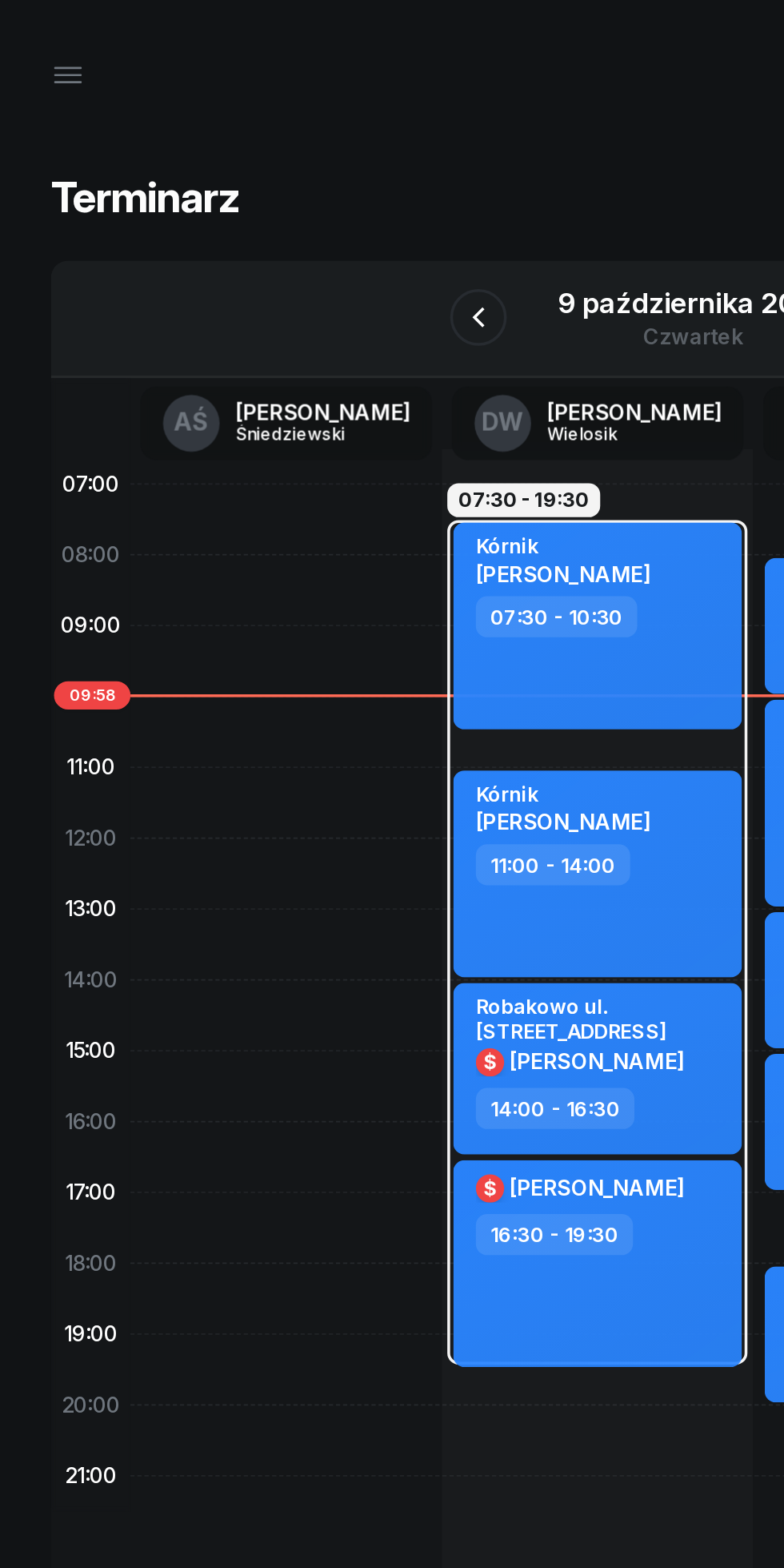
scroll to position [0, 23]
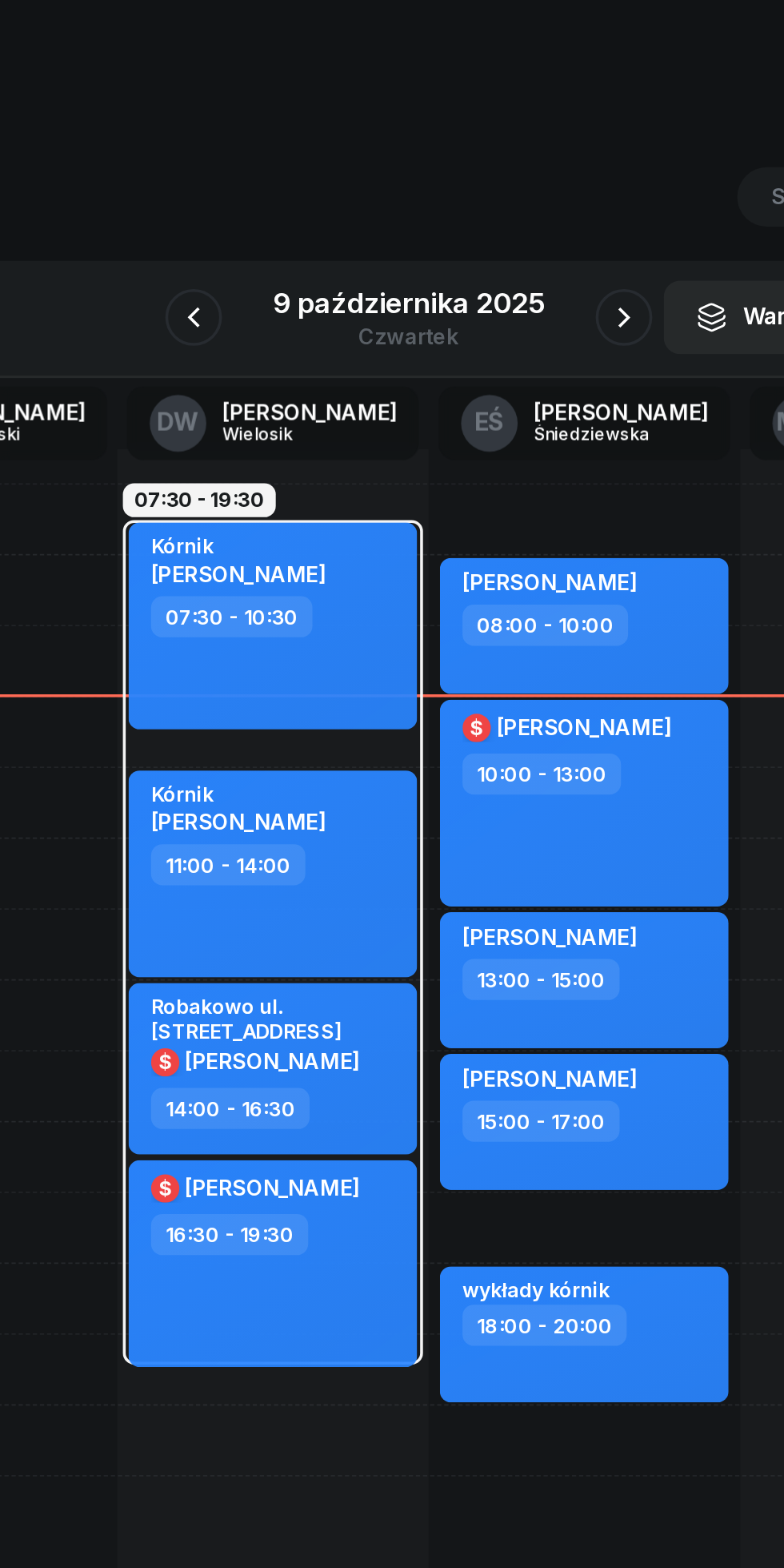
click at [513, 180] on icon "button" at bounding box center [513, 179] width 19 height 19
